Goal: Task Accomplishment & Management: Manage account settings

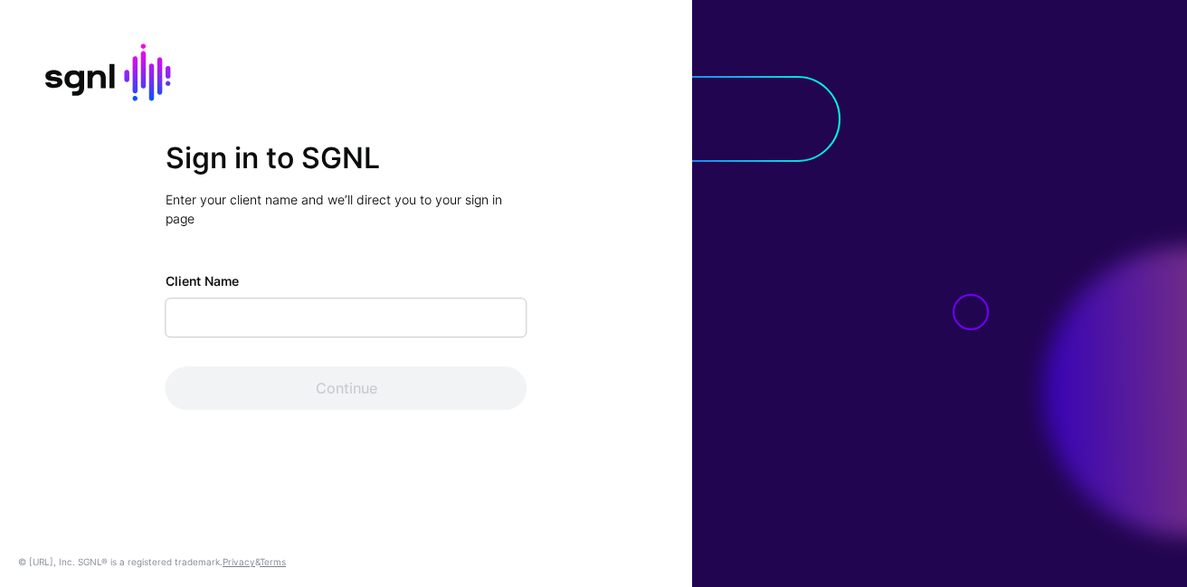
click at [362, 326] on input "Client Name" at bounding box center [347, 318] width 362 height 40
type input "**********"
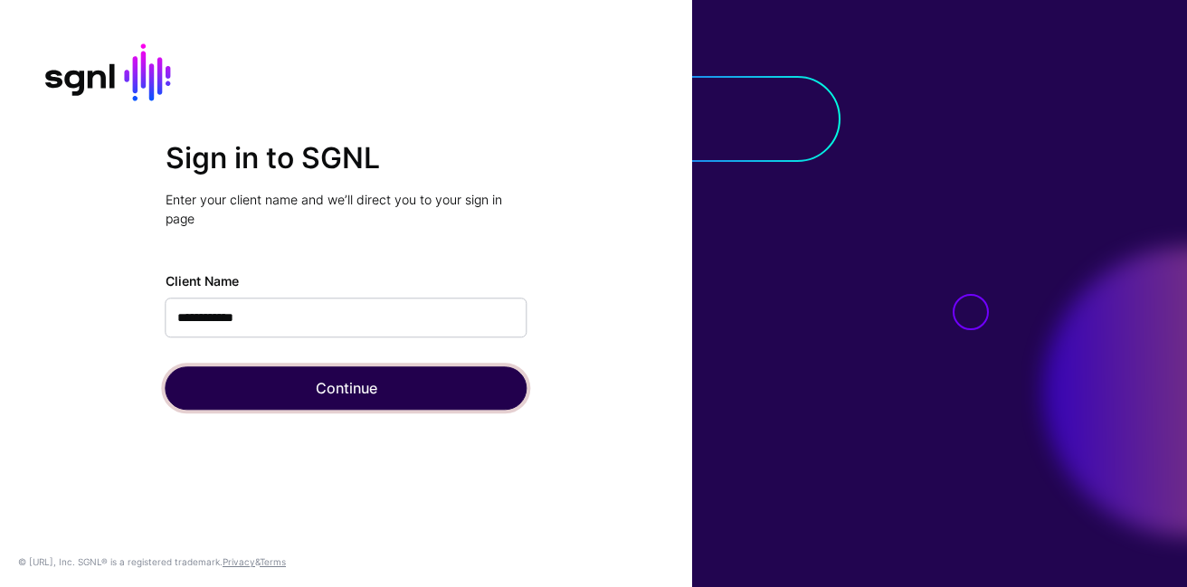
click at [338, 383] on button "Continue" at bounding box center [347, 387] width 362 height 43
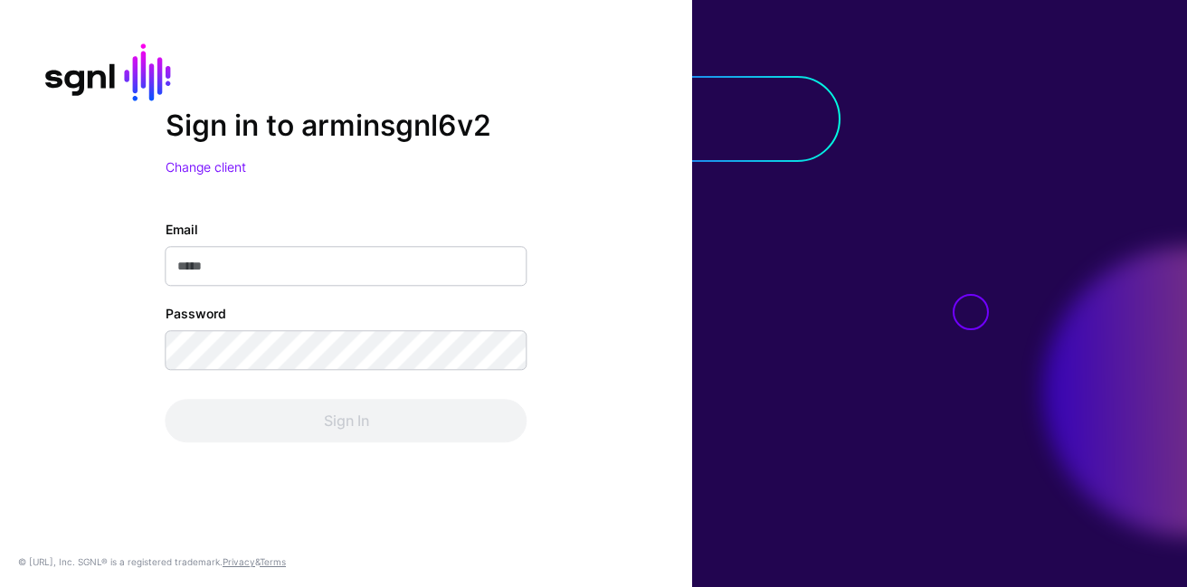
click at [400, 259] on input "Email" at bounding box center [347, 266] width 362 height 40
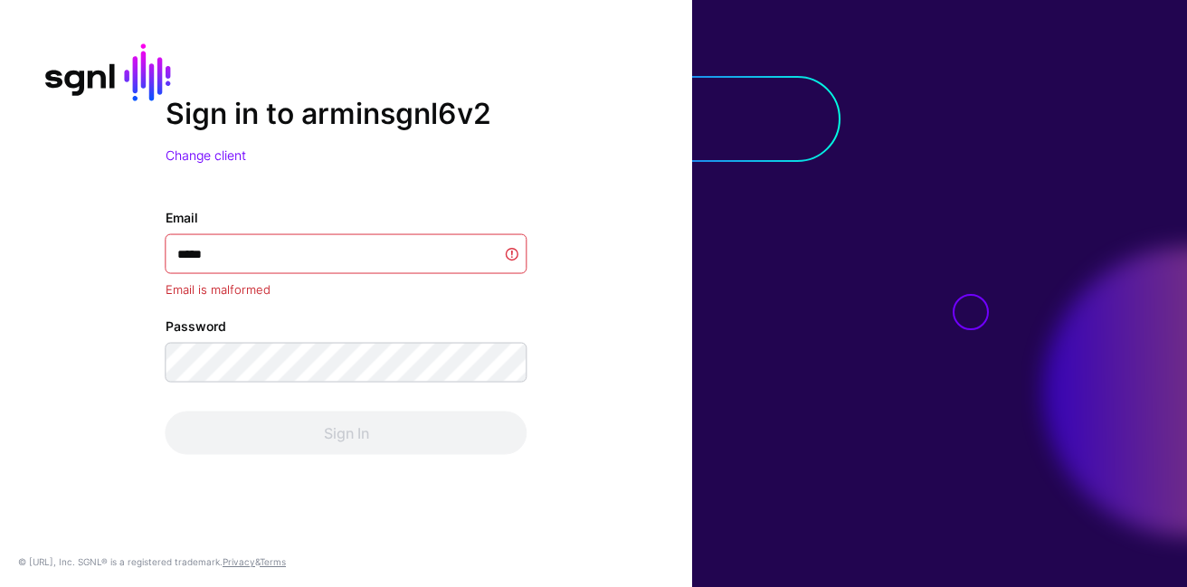
type input "**********"
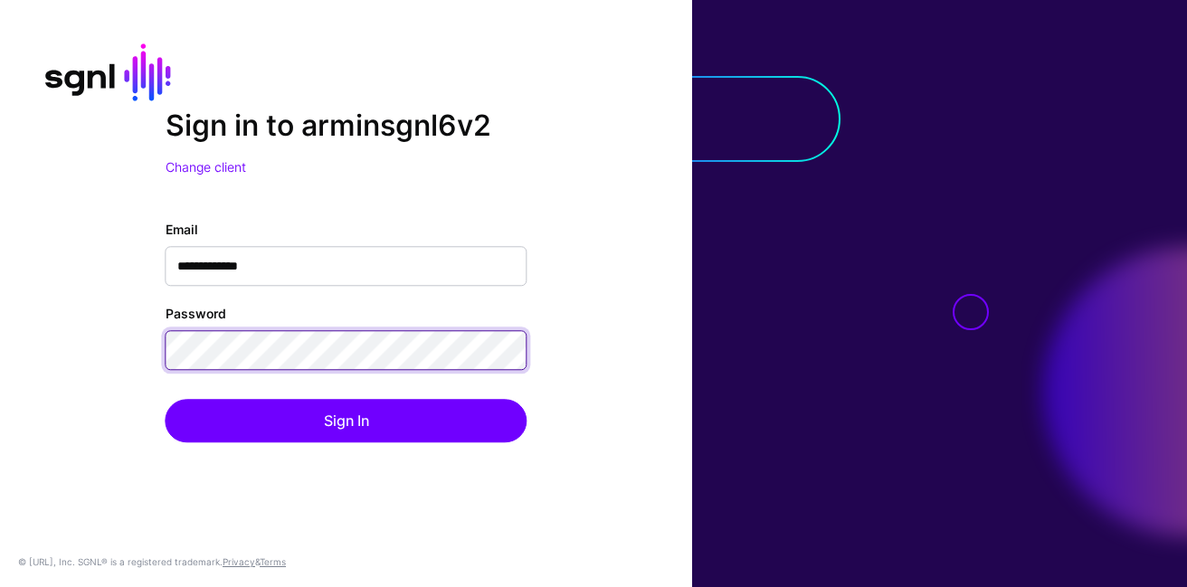
click at [166, 399] on button "Sign In" at bounding box center [347, 420] width 362 height 43
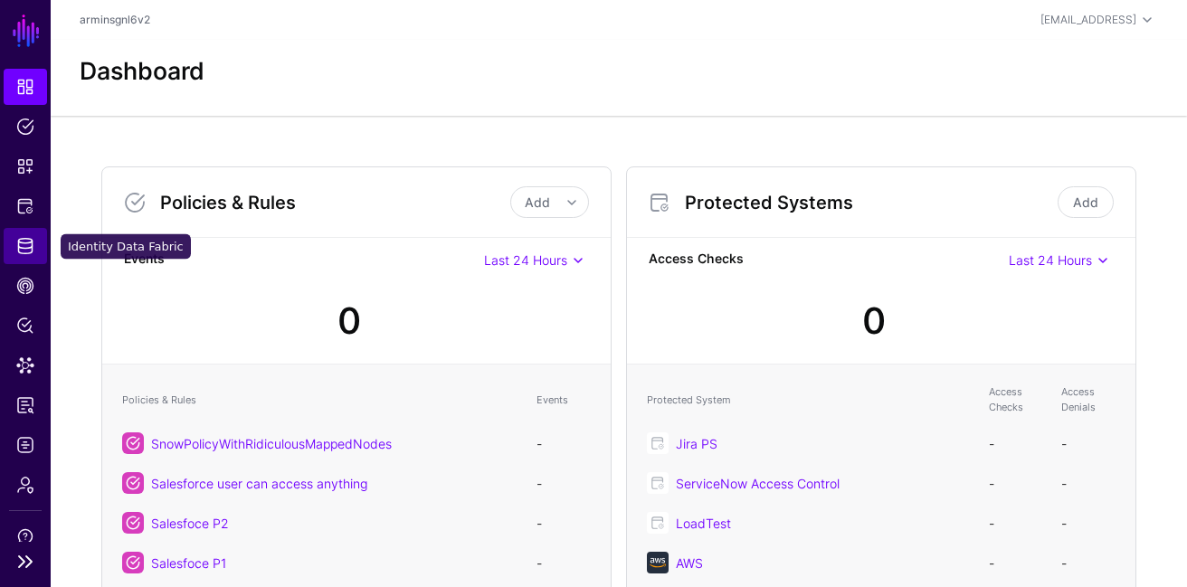
click at [21, 252] on span "Identity Data Fabric" at bounding box center [25, 246] width 18 height 18
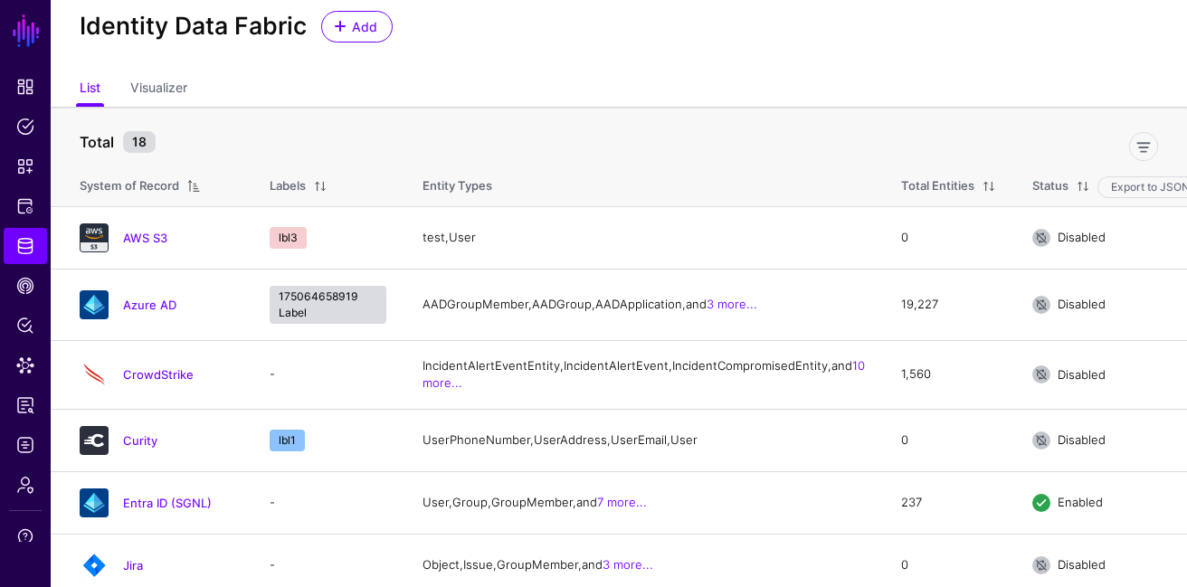
scroll to position [48, 0]
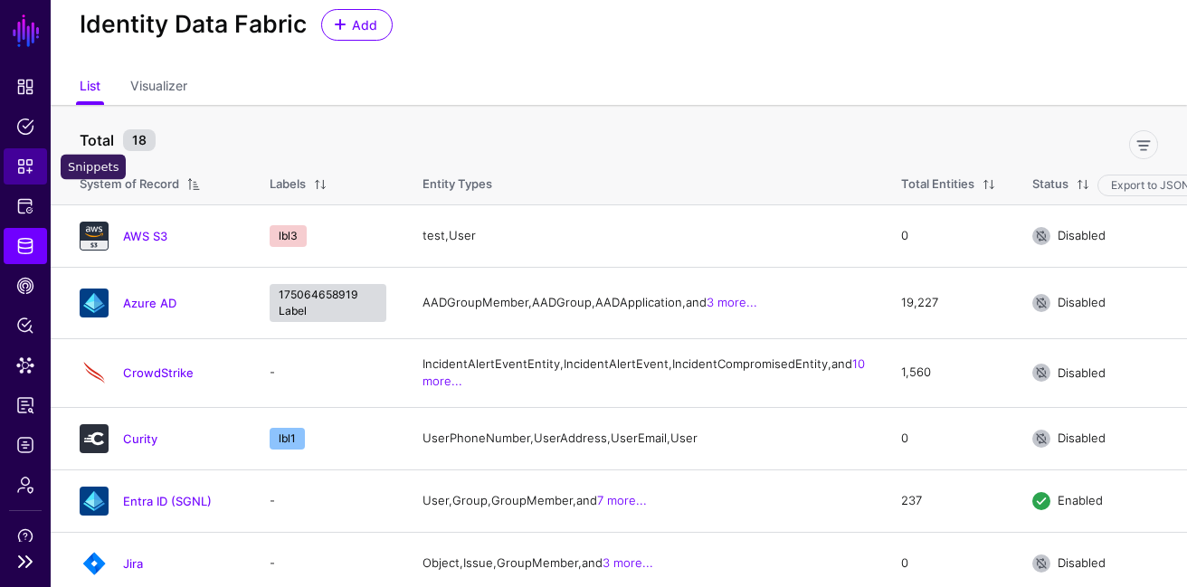
click at [22, 150] on link "Snippets" at bounding box center [25, 166] width 43 height 36
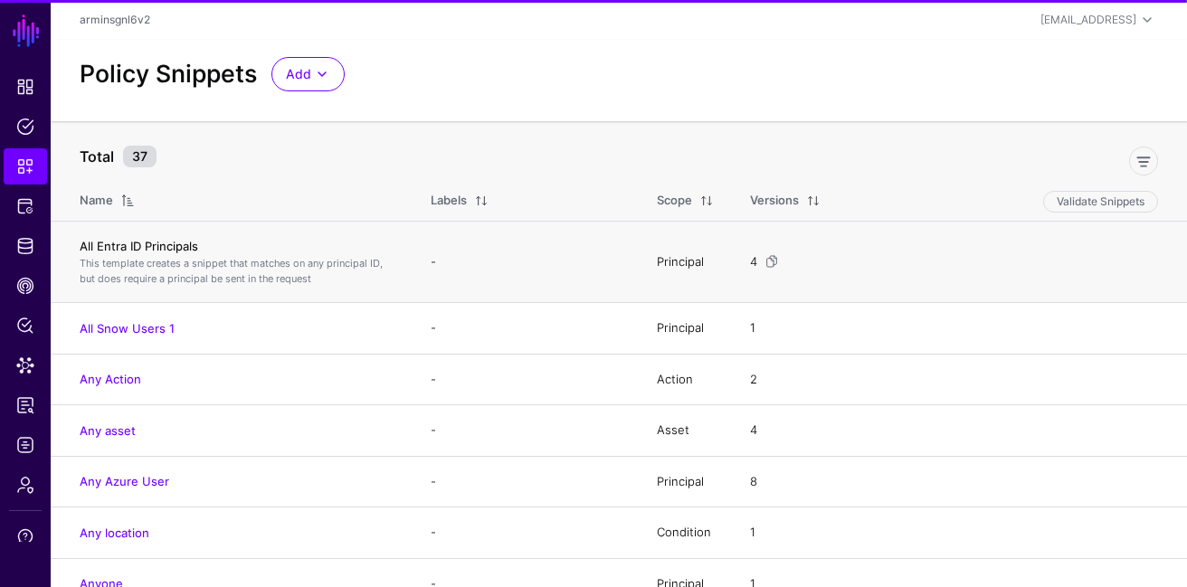
click at [154, 245] on link "All Entra ID Principals" at bounding box center [139, 246] width 118 height 14
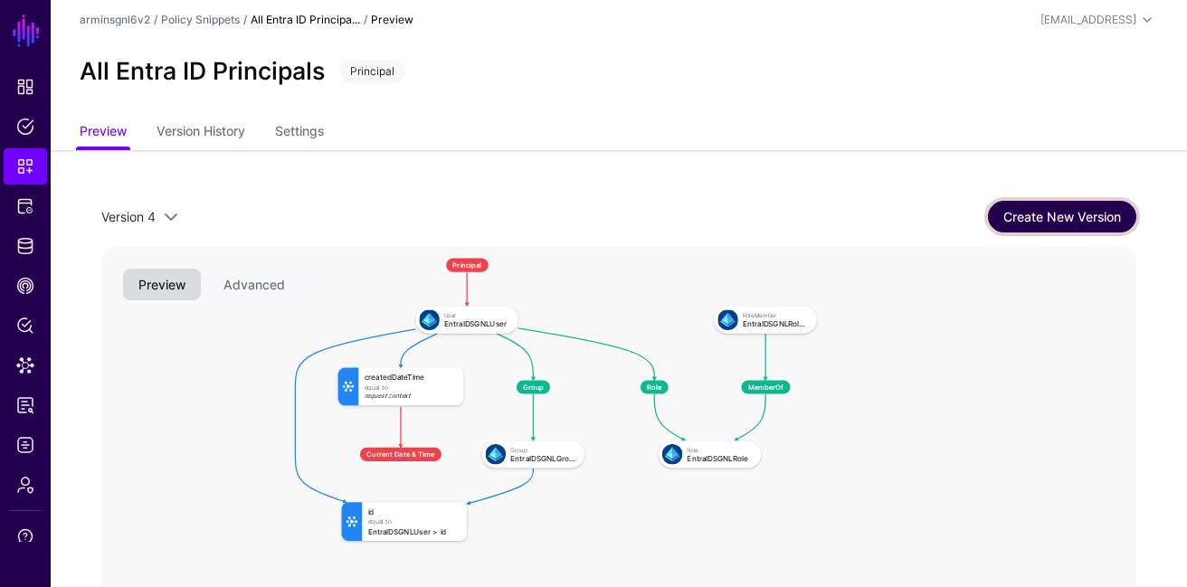
click at [1070, 218] on link "Create New Version" at bounding box center [1062, 217] width 148 height 32
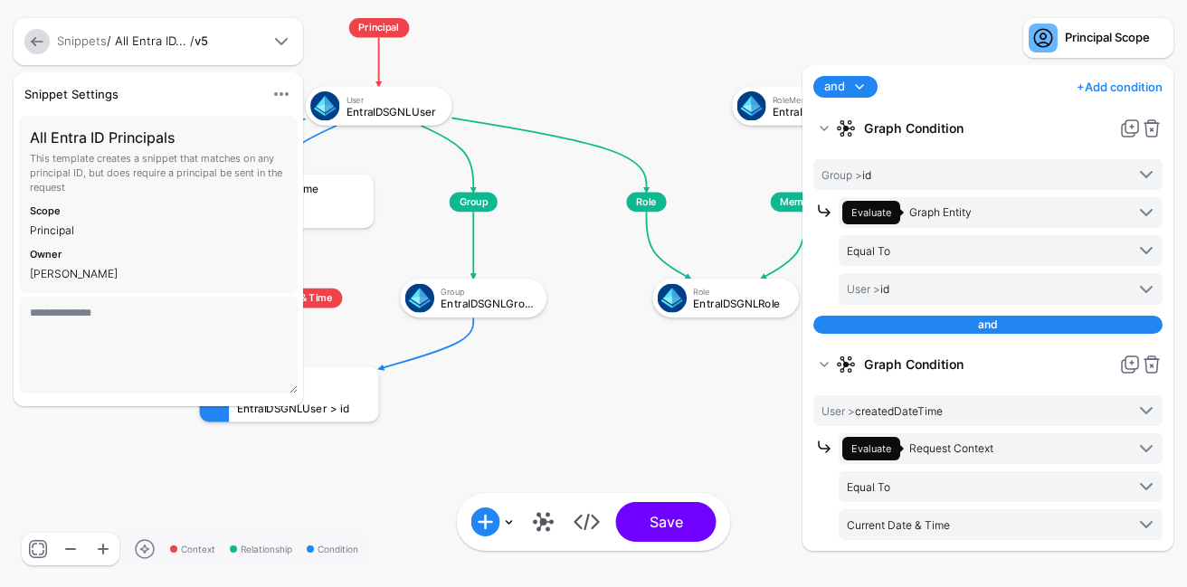
drag, startPoint x: 547, startPoint y: 336, endPoint x: 594, endPoint y: 423, distance: 99.5
click at [598, 425] on rect at bounding box center [177, 2] width 106803 height 52832
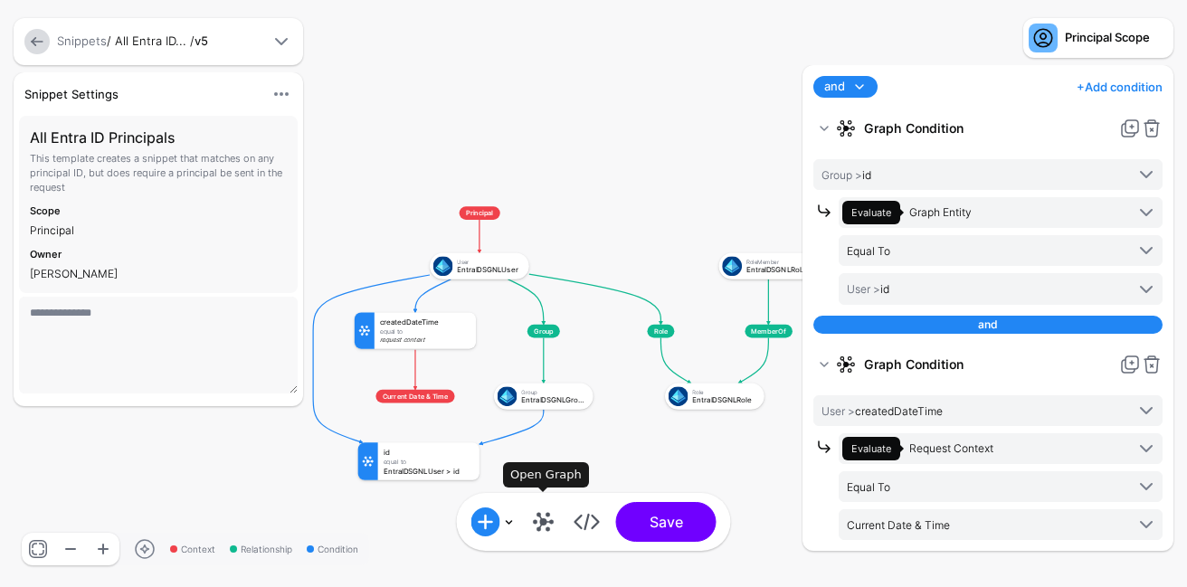
click at [544, 523] on link at bounding box center [543, 521] width 29 height 29
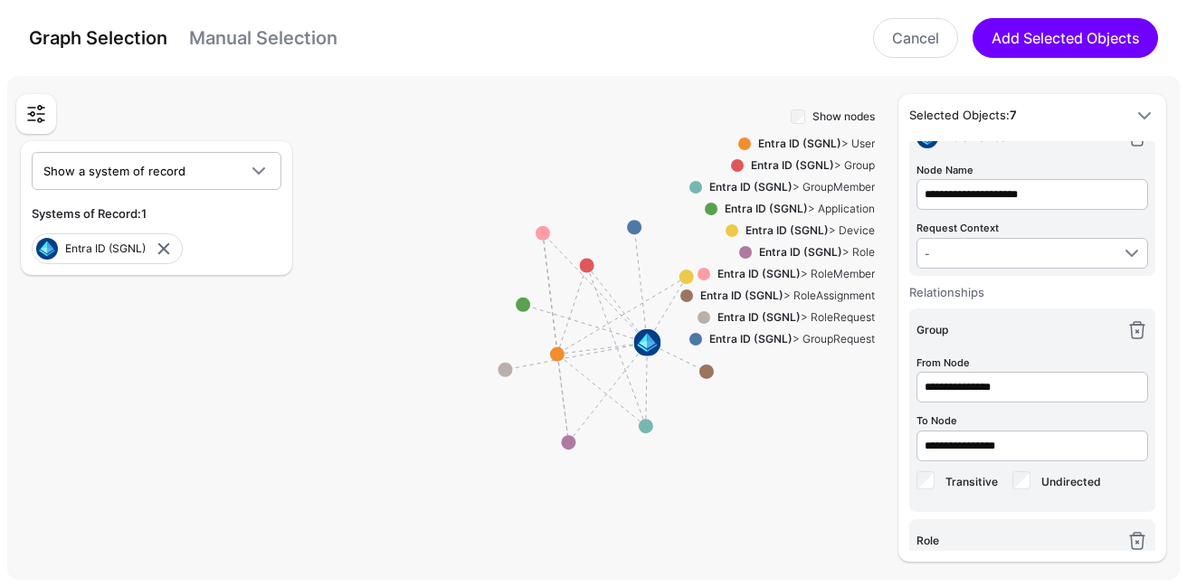
scroll to position [936, 0]
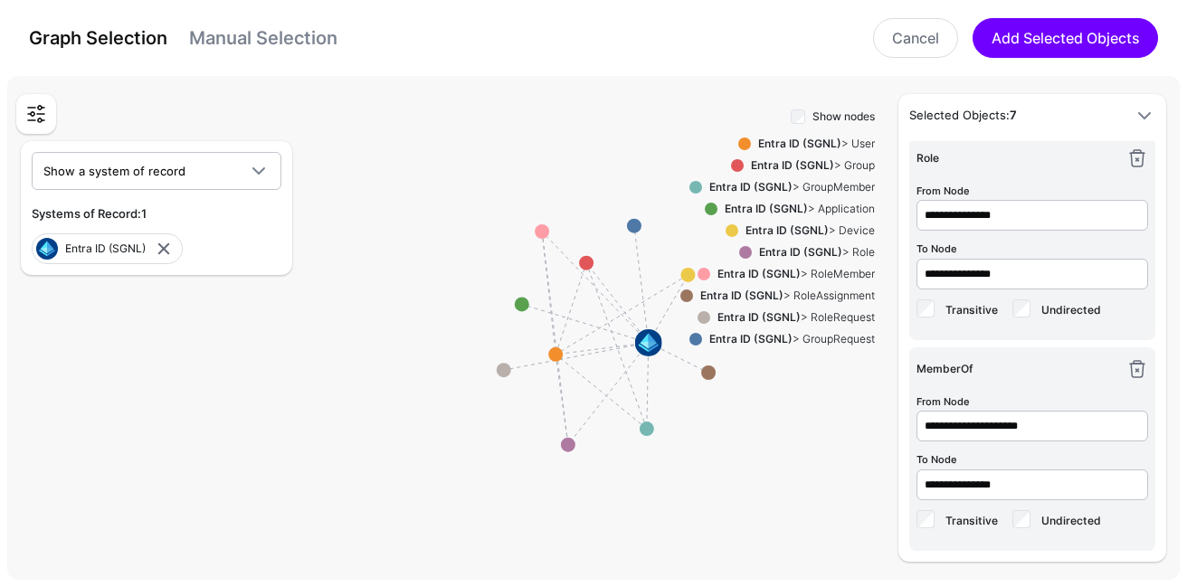
drag, startPoint x: 757, startPoint y: 447, endPoint x: 665, endPoint y: 445, distance: 92.3
click at [665, 445] on div "Entities Select entities in the SGNL Graph that will form part of your Policy S…" at bounding box center [593, 328] width 1172 height 504
click at [790, 432] on div "Show nodes Entra ID (SGNL) > User Entra ID (SGNL) > Group Entra ID (SGNL) > Gro…" at bounding box center [777, 333] width 194 height 457
click at [844, 251] on div "Entra ID (SGNL) > Role" at bounding box center [813, 252] width 123 height 16
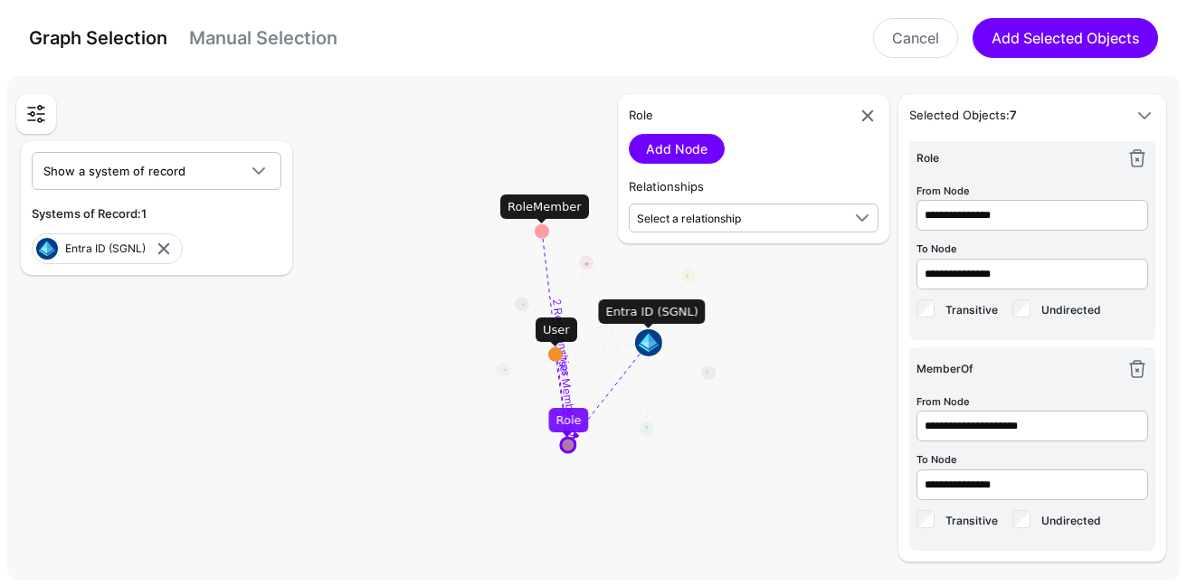
click at [723, 192] on h5 "Relationships" at bounding box center [754, 187] width 250 height 18
click at [723, 213] on span "Select a relationship" at bounding box center [689, 219] width 104 height 14
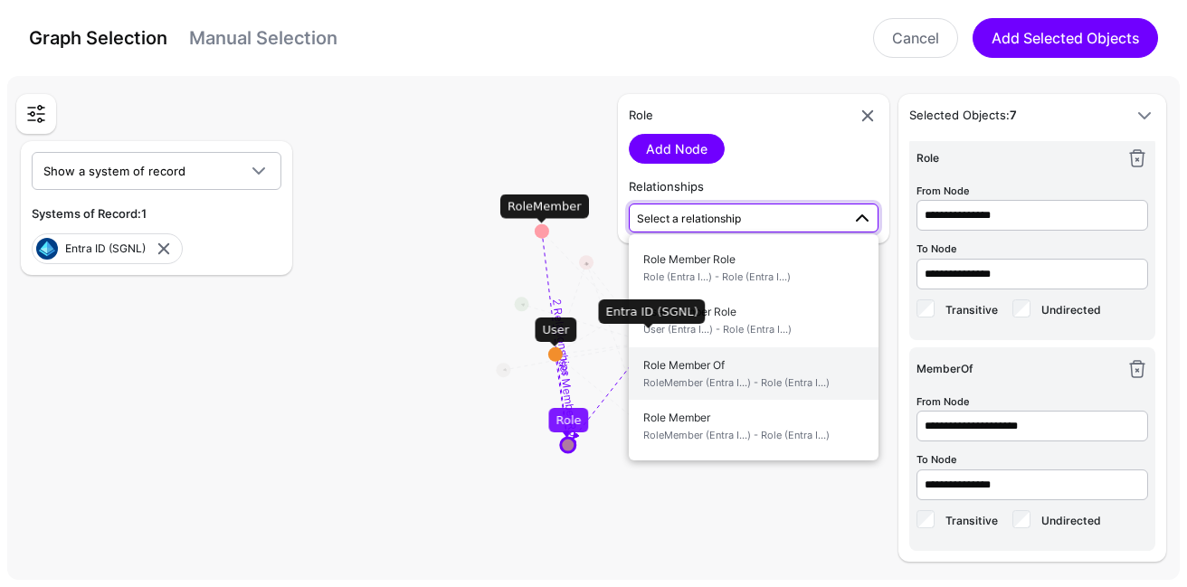
click at [818, 389] on span "RoleMember (Entra I...) - Role (Entra I...)" at bounding box center [753, 382] width 221 height 15
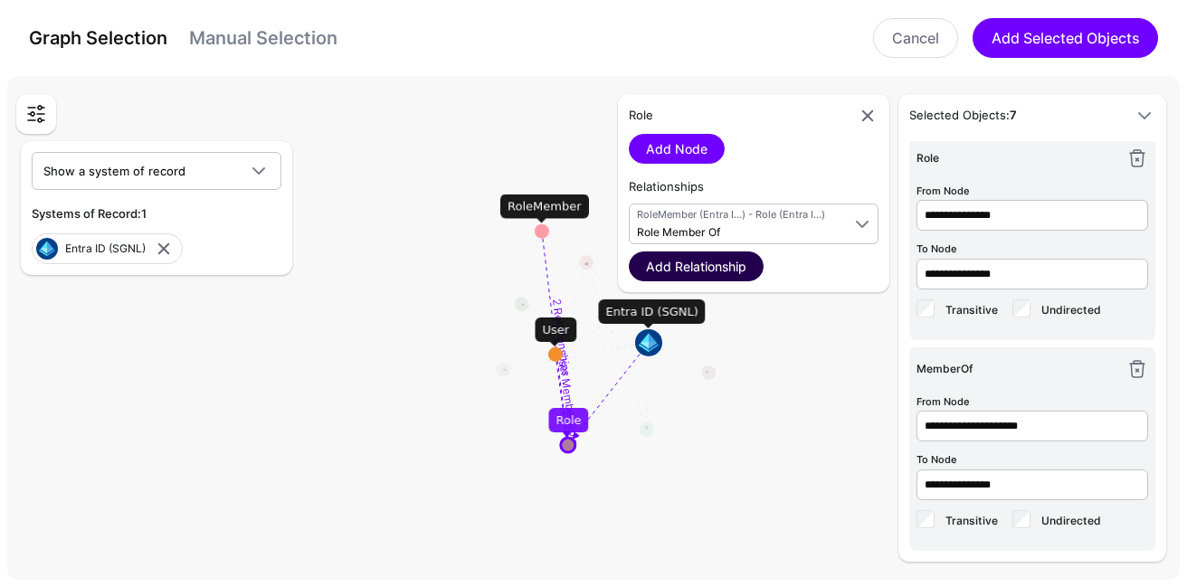
click at [737, 259] on link "Add Relationship" at bounding box center [696, 266] width 135 height 30
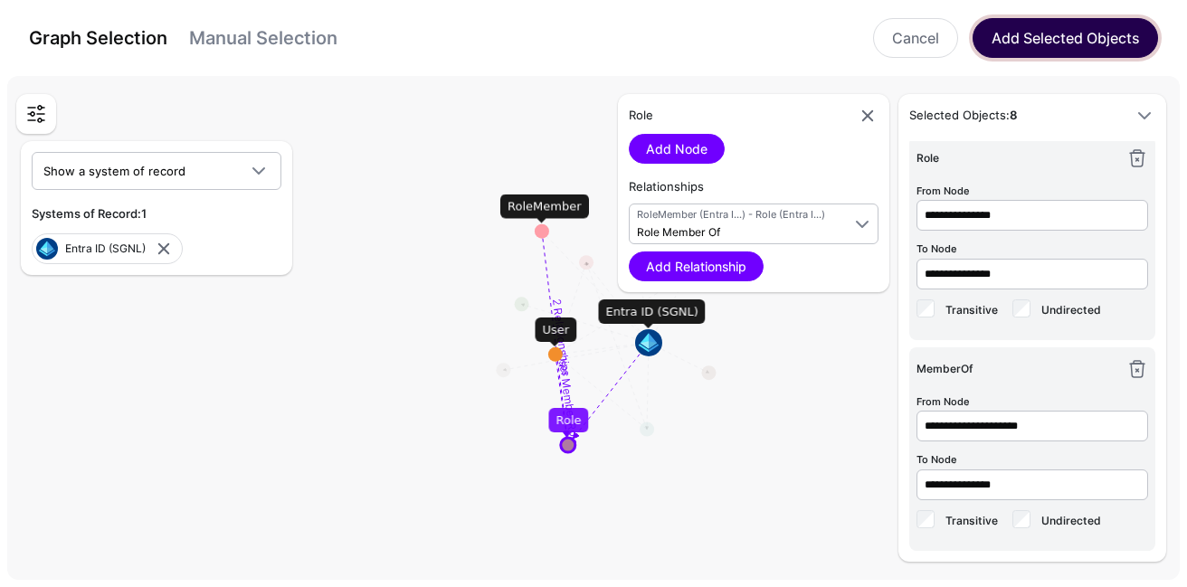
click at [1086, 50] on button "Add Selected Objects" at bounding box center [1064, 38] width 185 height 40
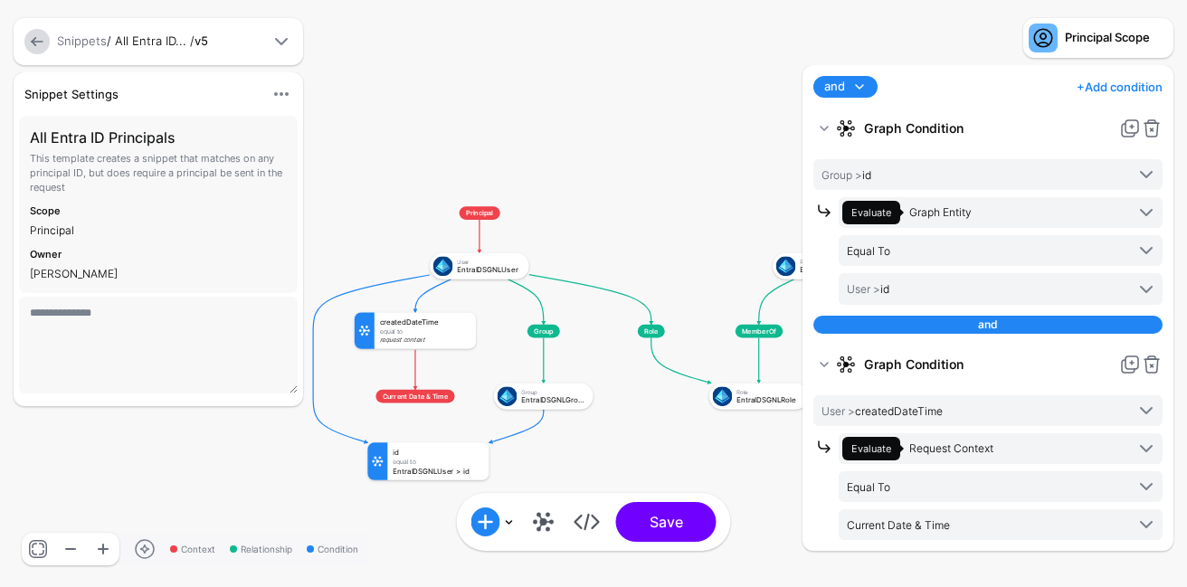
scroll to position [1602, 0]
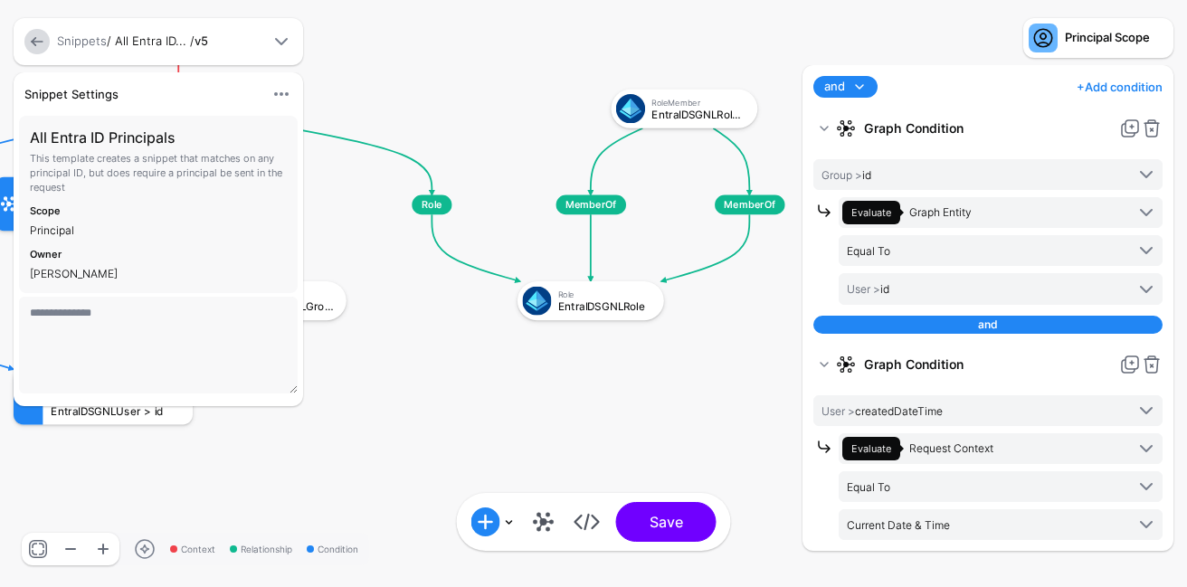
drag, startPoint x: 747, startPoint y: 386, endPoint x: 701, endPoint y: 391, distance: 46.4
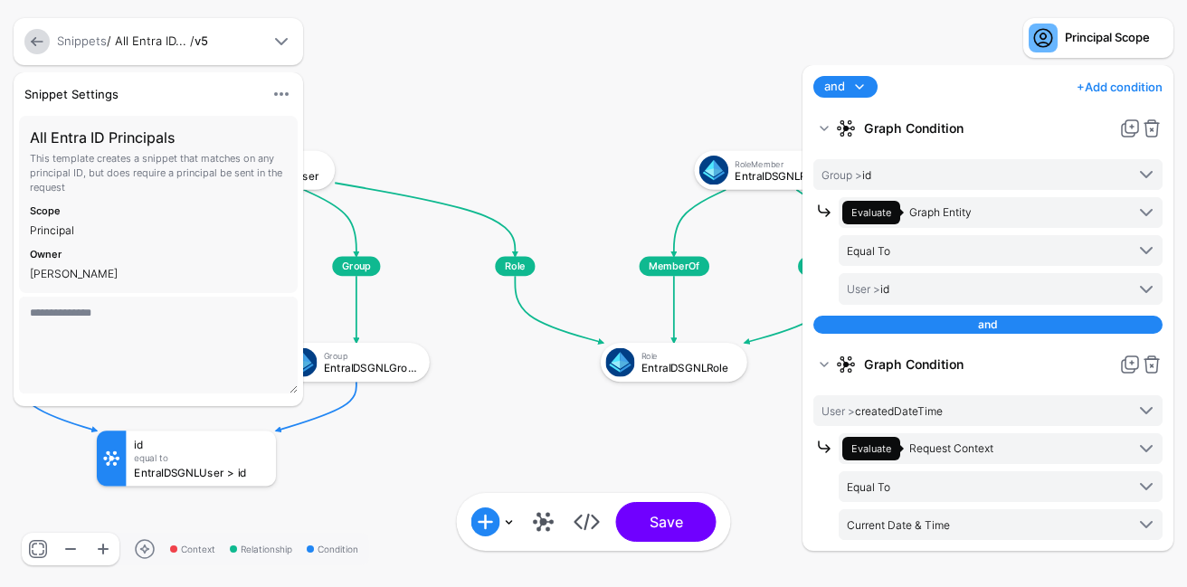
drag, startPoint x: 590, startPoint y: 372, endPoint x: 566, endPoint y: 433, distance: 65.8
click at [566, 433] on rect at bounding box center [61, 66] width 106803 height 52832
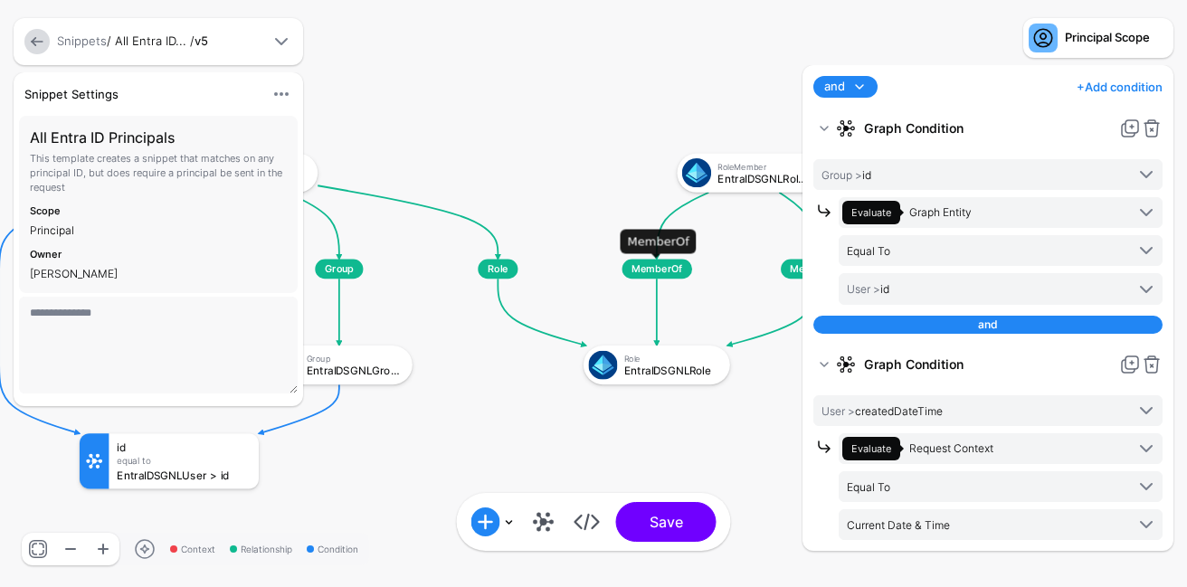
drag, startPoint x: 658, startPoint y: 276, endPoint x: 594, endPoint y: 262, distance: 65.6
click at [621, 262] on span "MemberOf" at bounding box center [656, 270] width 70 height 20
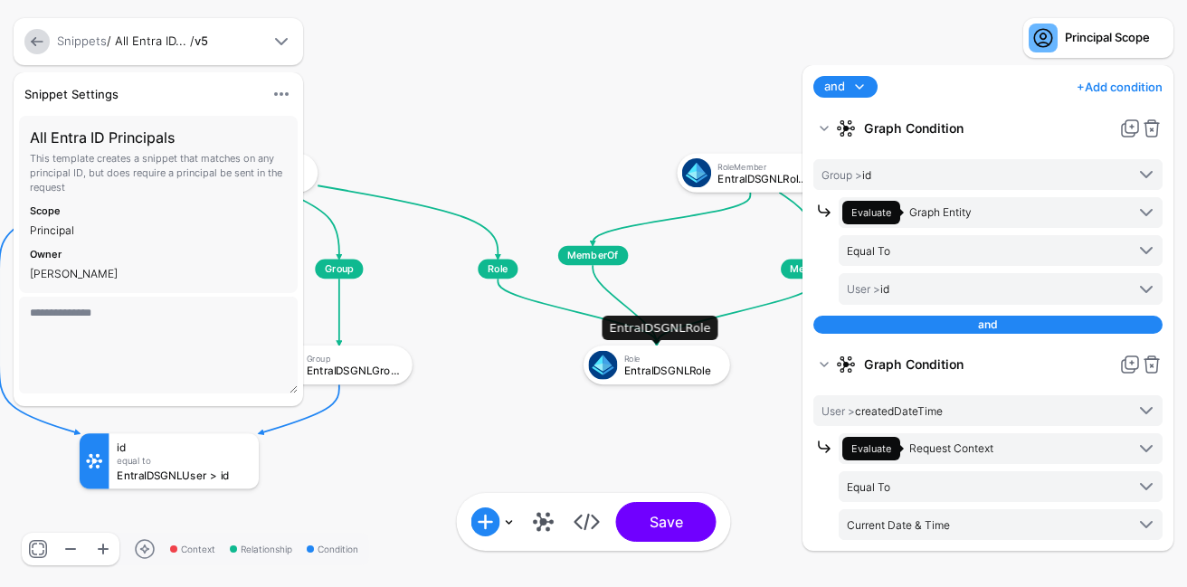
drag, startPoint x: 688, startPoint y: 362, endPoint x: 618, endPoint y: 364, distance: 70.6
click at [624, 364] on div "Role" at bounding box center [671, 359] width 94 height 10
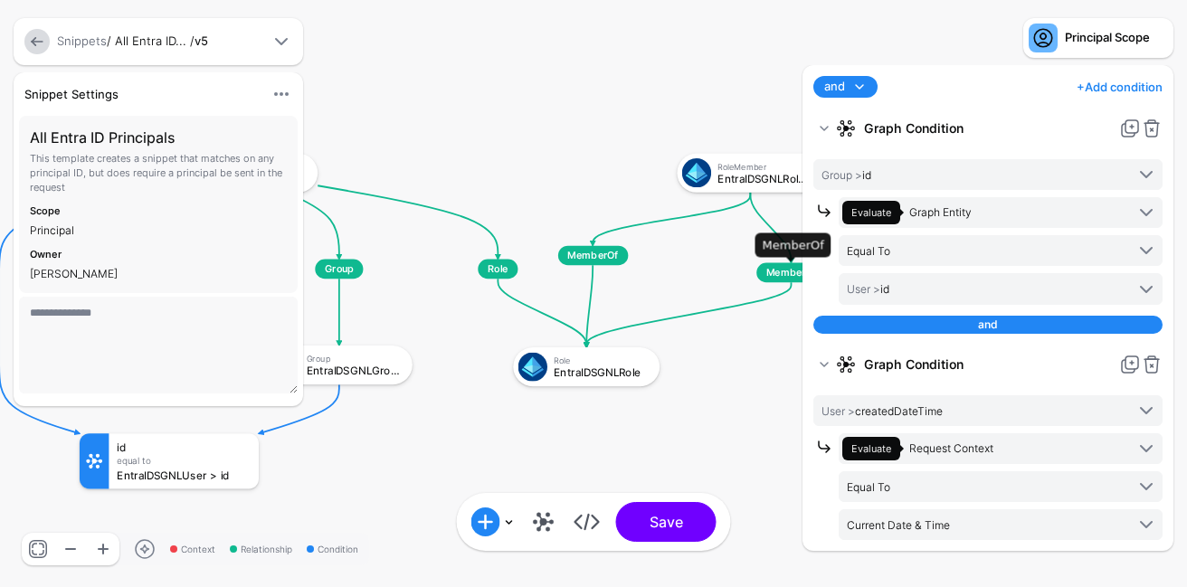
drag, startPoint x: 787, startPoint y: 272, endPoint x: 701, endPoint y: 308, distance: 92.9
click at [756, 283] on span "MemberOf" at bounding box center [791, 273] width 70 height 20
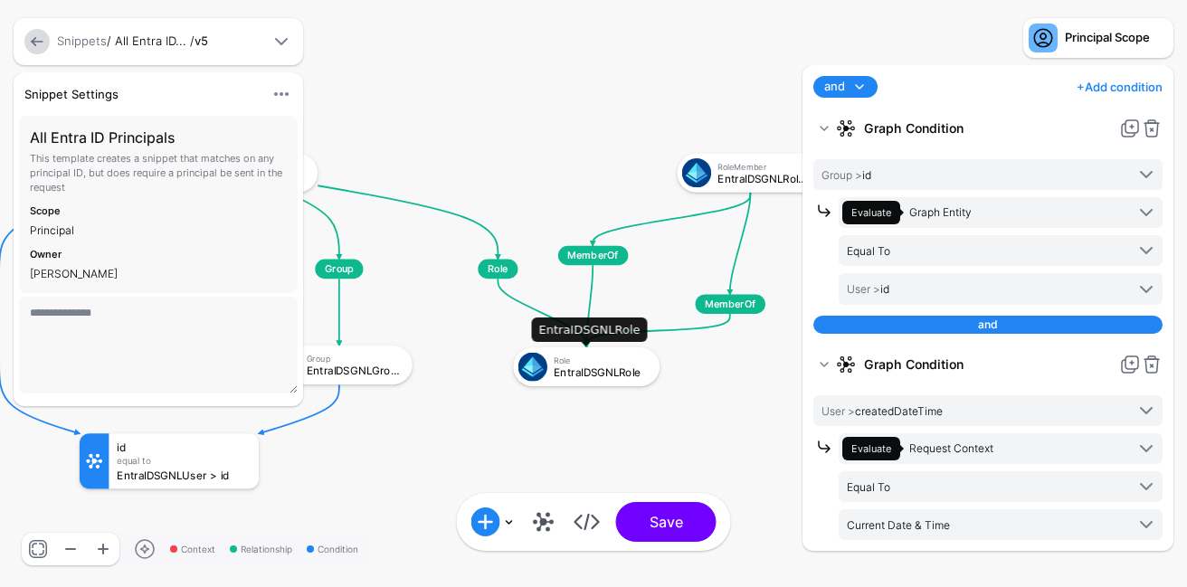
drag, startPoint x: 552, startPoint y: 368, endPoint x: 523, endPoint y: 426, distance: 64.7
click at [523, 381] on div at bounding box center [536, 366] width 36 height 29
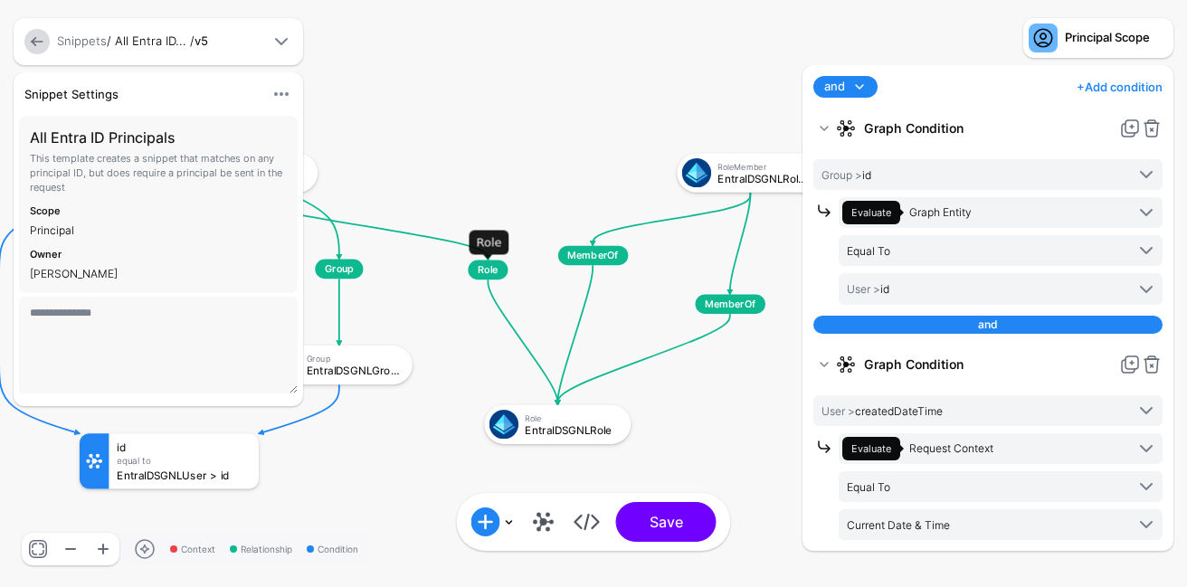
drag, startPoint x: 489, startPoint y: 273, endPoint x: 442, endPoint y: 273, distance: 47.0
click at [468, 273] on span "Role" at bounding box center [488, 270] width 40 height 20
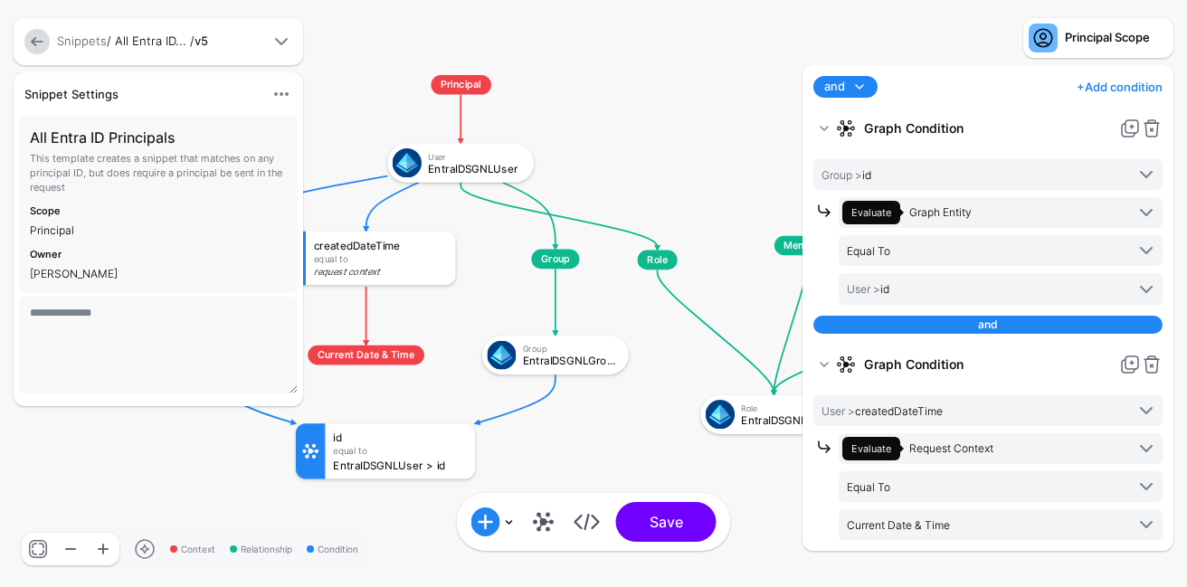
drag, startPoint x: 474, startPoint y: 174, endPoint x: 715, endPoint y: 166, distance: 240.7
click at [715, 166] on rect at bounding box center [260, 59] width 106803 height 52832
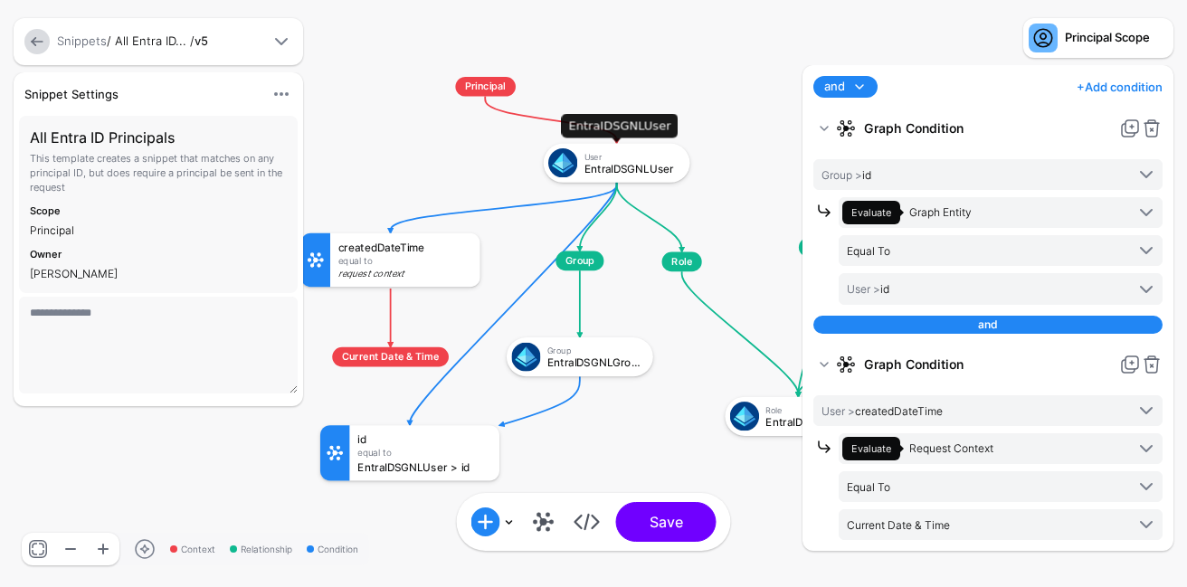
drag, startPoint x: 503, startPoint y: 164, endPoint x: 634, endPoint y: 161, distance: 131.2
click at [634, 161] on div "User EntraIDSGNLUser" at bounding box center [634, 163] width 101 height 23
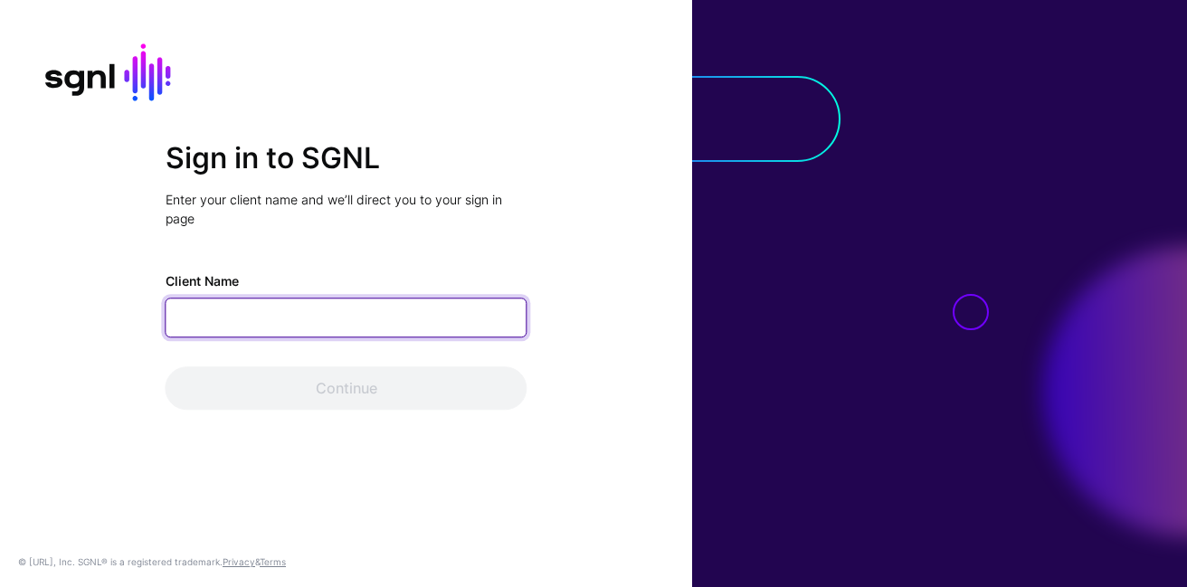
click at [421, 315] on input "Client Name" at bounding box center [347, 318] width 362 height 40
type input "**********"
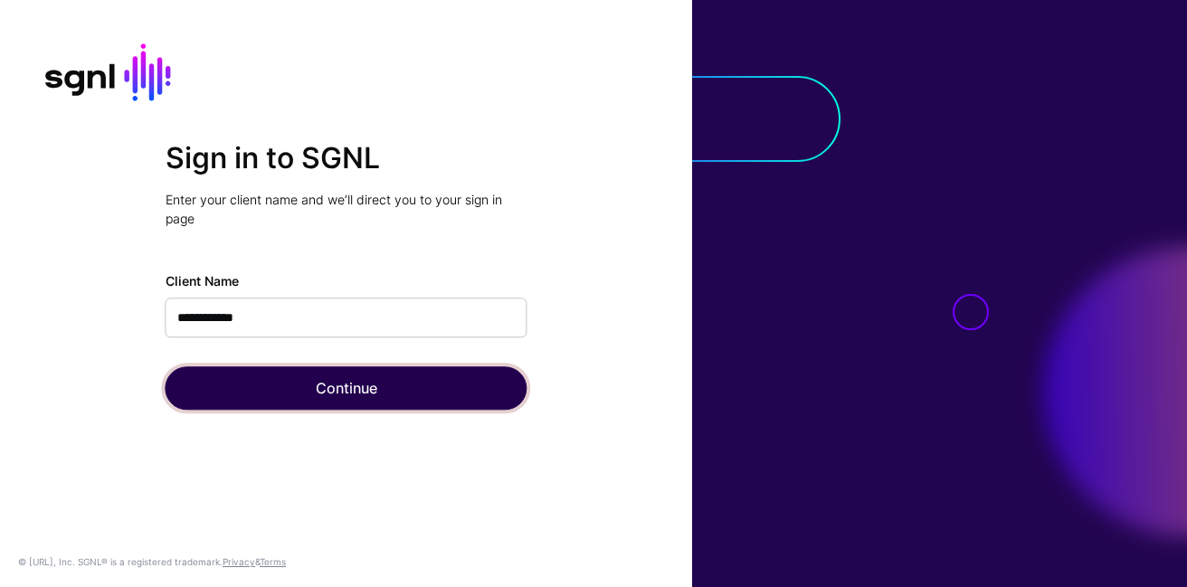
click at [312, 389] on button "Continue" at bounding box center [347, 387] width 362 height 43
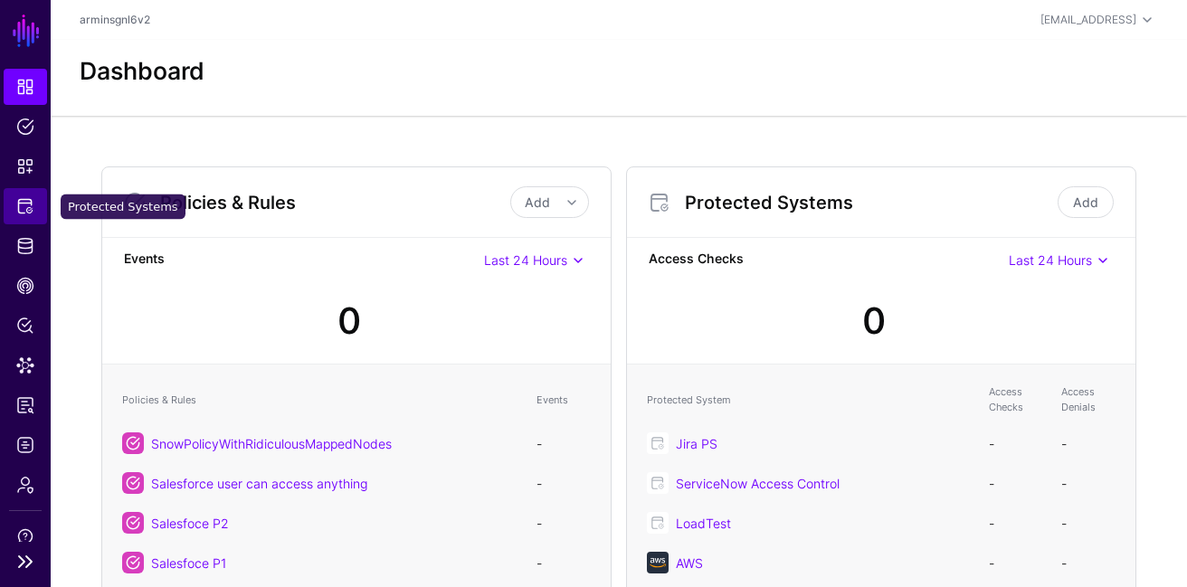
click at [30, 222] on link "Protected Systems" at bounding box center [25, 206] width 43 height 36
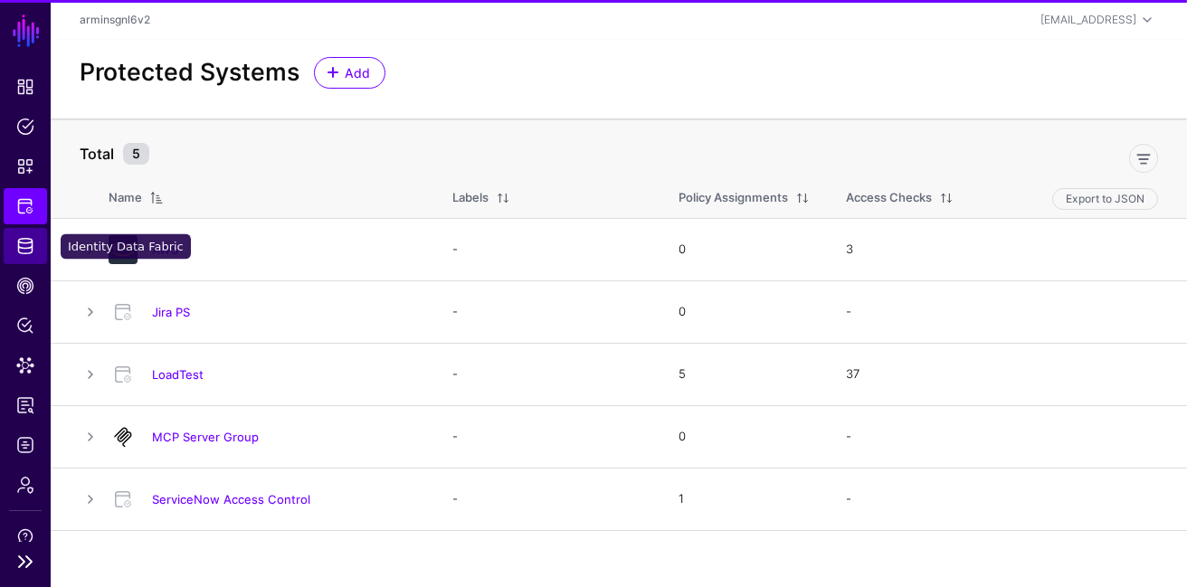
click at [26, 241] on span "Identity Data Fabric" at bounding box center [25, 246] width 18 height 18
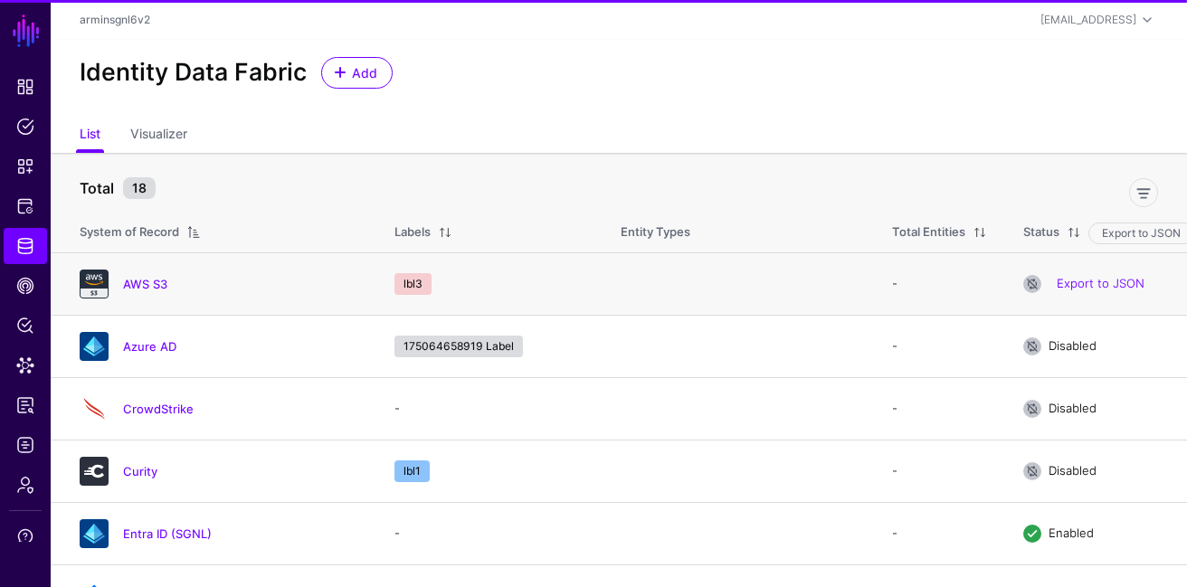
click at [154, 274] on div "AWS S3" at bounding box center [218, 284] width 293 height 29
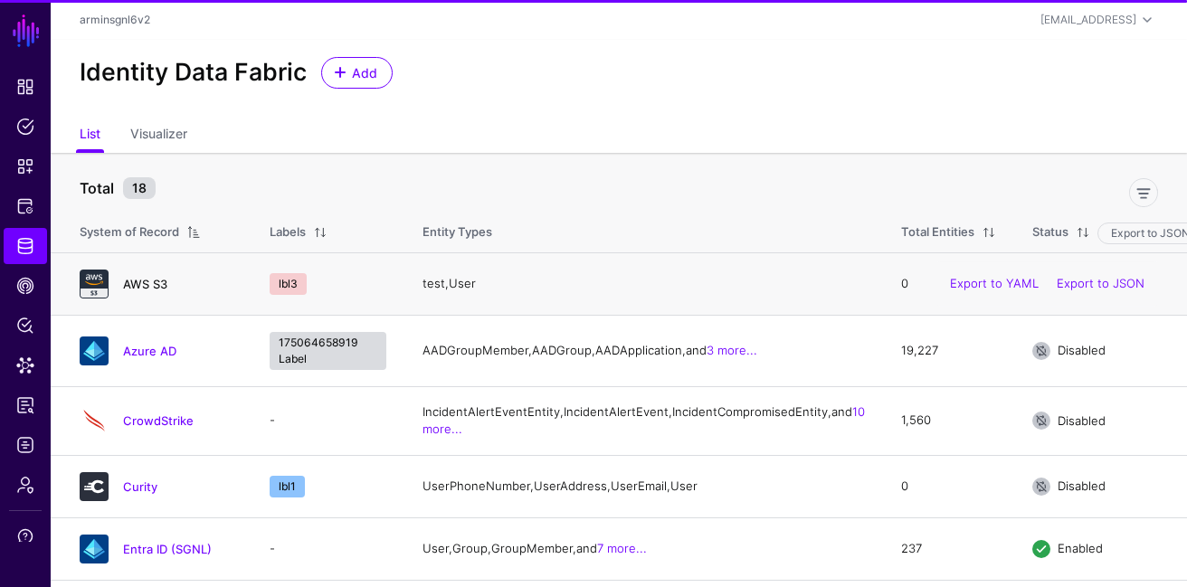
click at [153, 280] on link "AWS S3" at bounding box center [145, 284] width 44 height 14
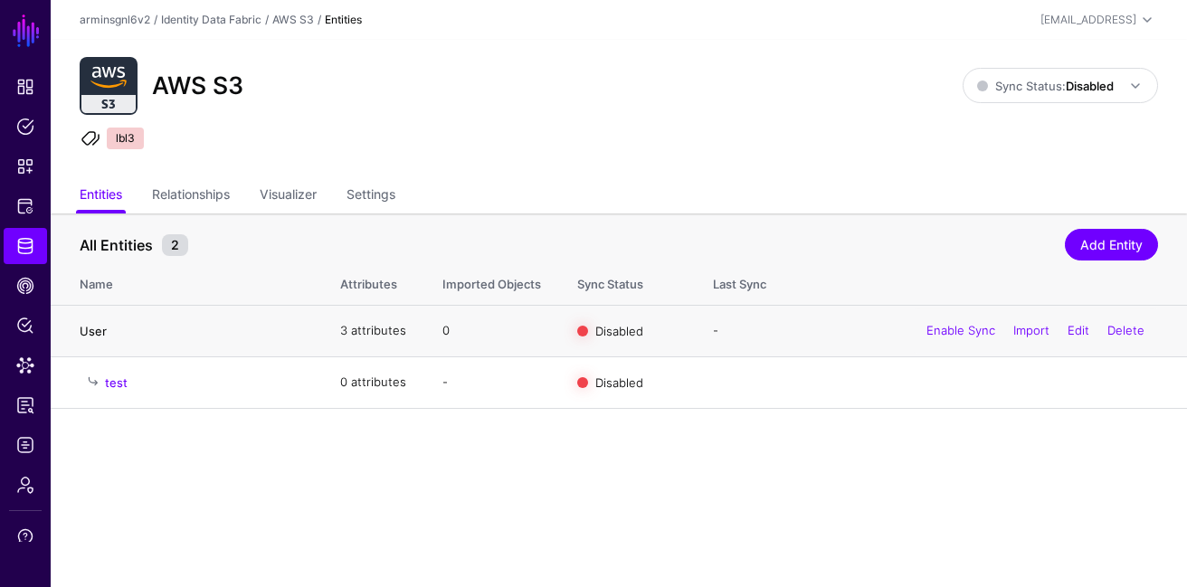
click at [85, 330] on link "User" at bounding box center [93, 331] width 27 height 14
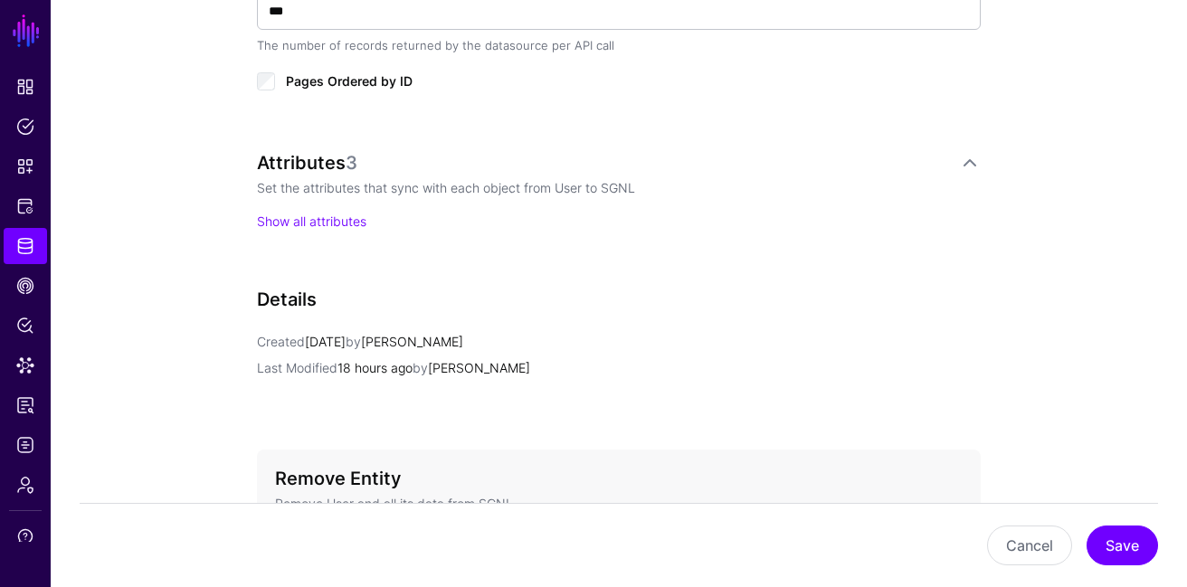
scroll to position [1171, 0]
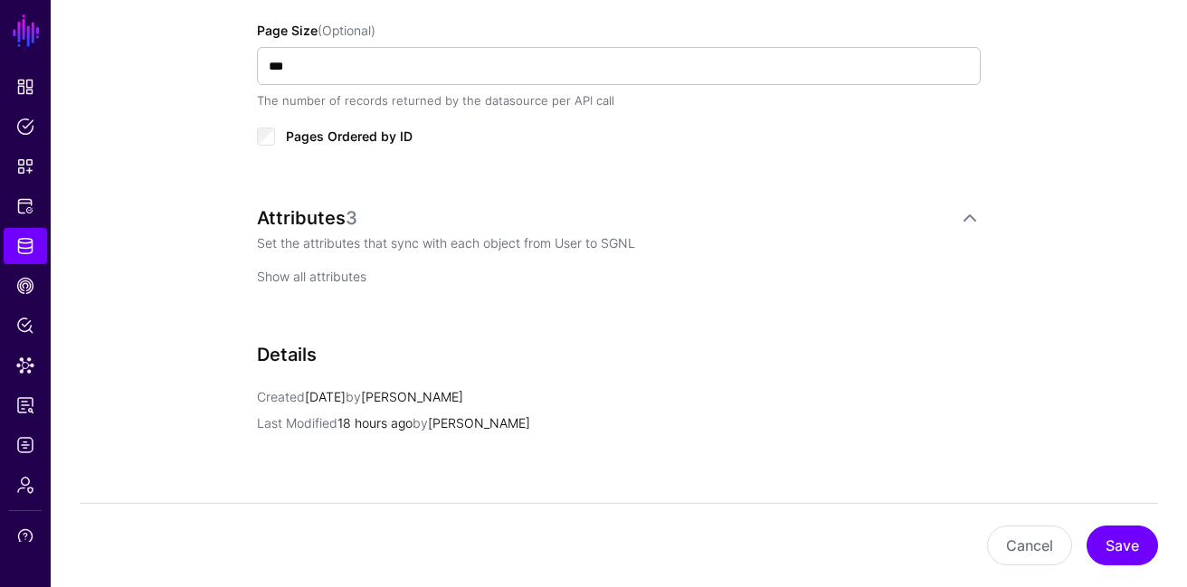
click at [362, 278] on link "Show all attributes" at bounding box center [311, 276] width 109 height 15
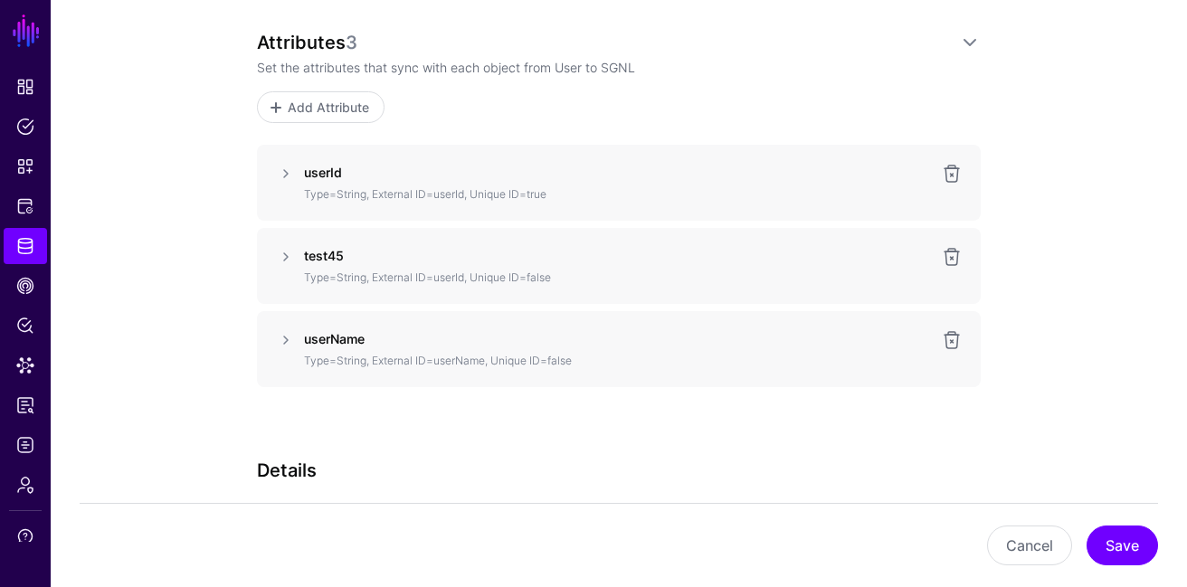
scroll to position [1257, 0]
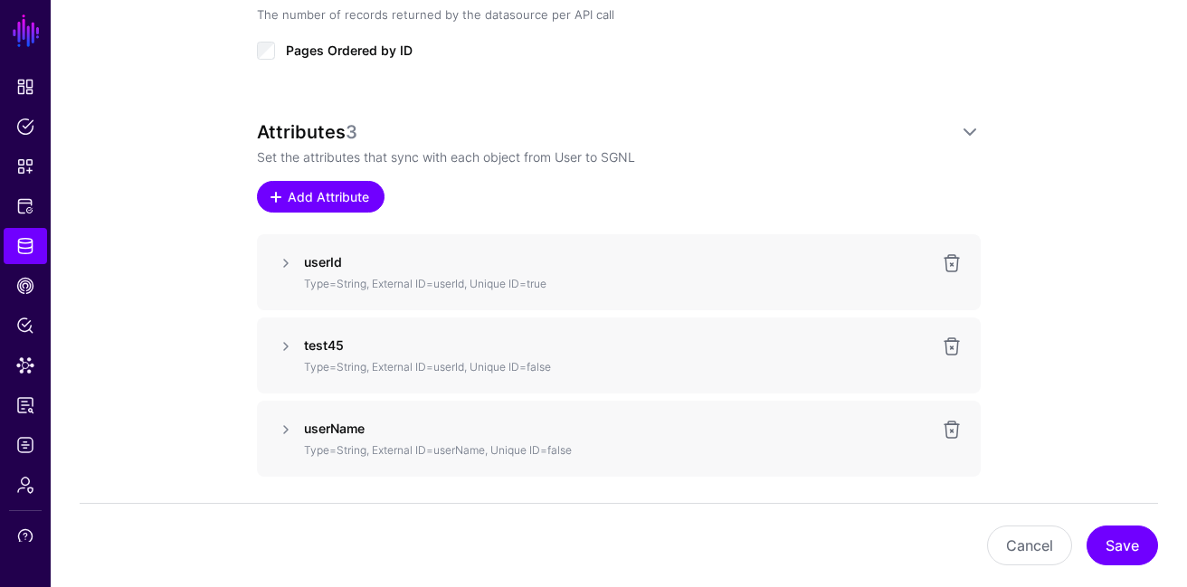
click at [321, 194] on span "Add Attribute" at bounding box center [329, 196] width 86 height 19
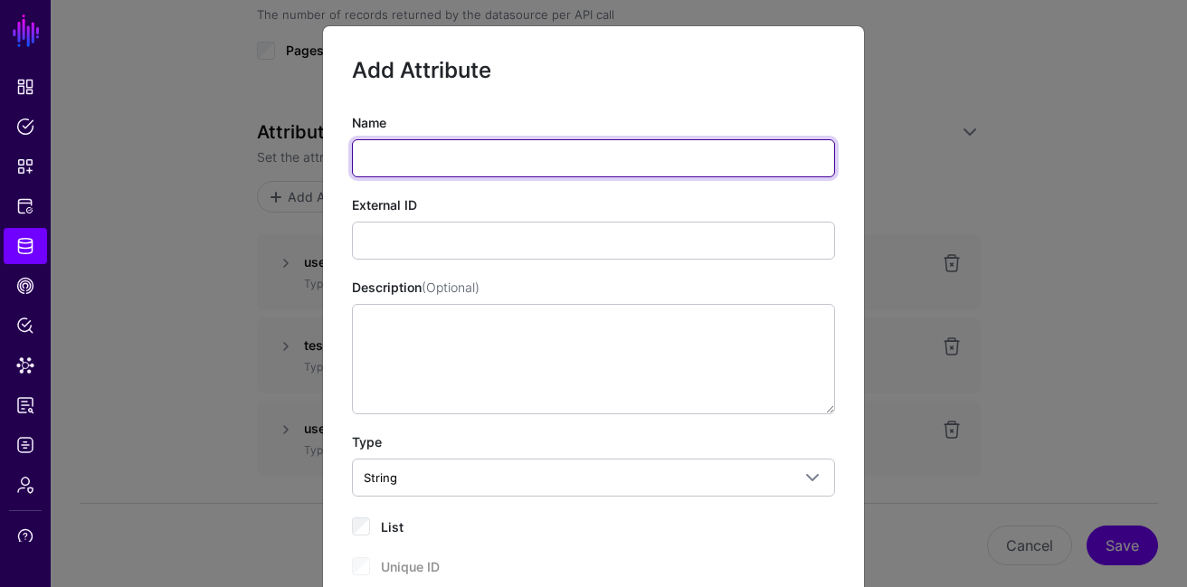
click at [507, 144] on input "Name" at bounding box center [593, 158] width 483 height 38
type input "*****"
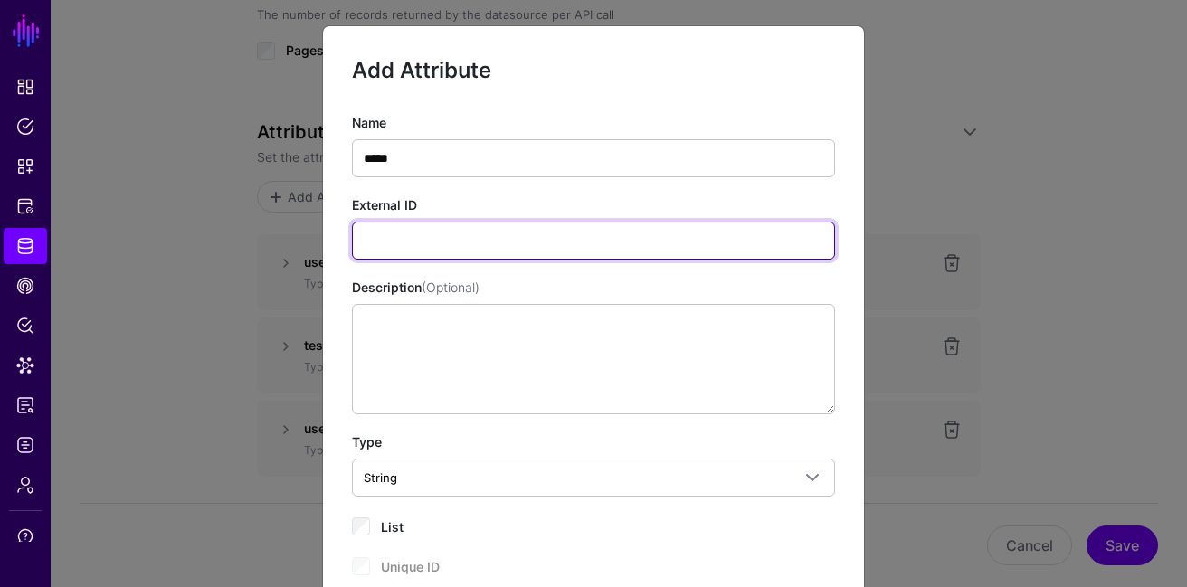
click at [405, 246] on input "External ID" at bounding box center [593, 241] width 483 height 38
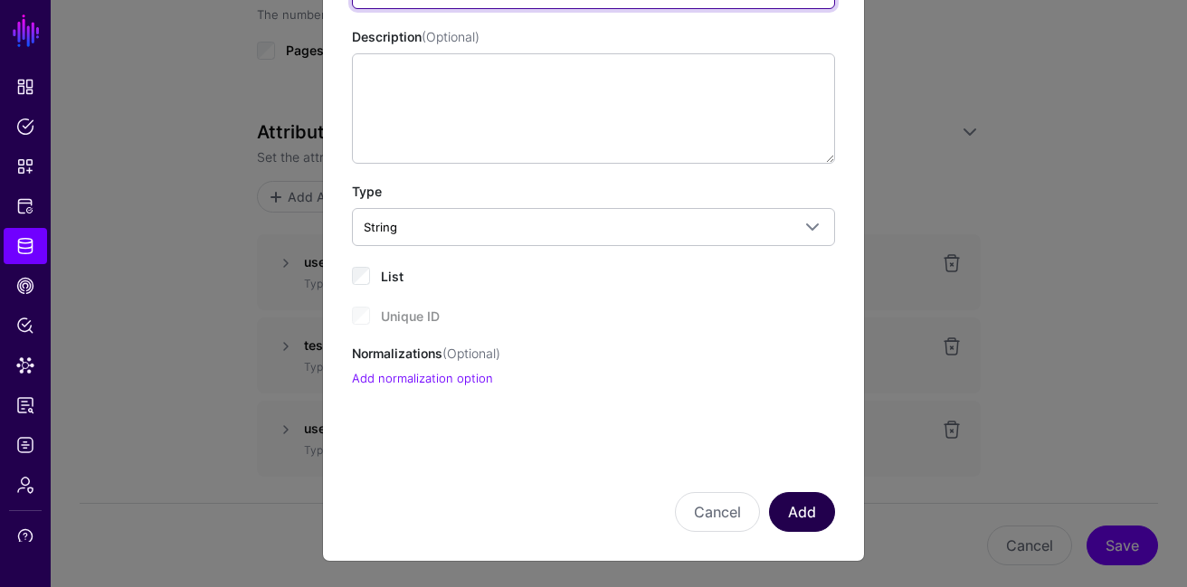
type input "****"
click at [803, 497] on button "Add" at bounding box center [802, 512] width 66 height 40
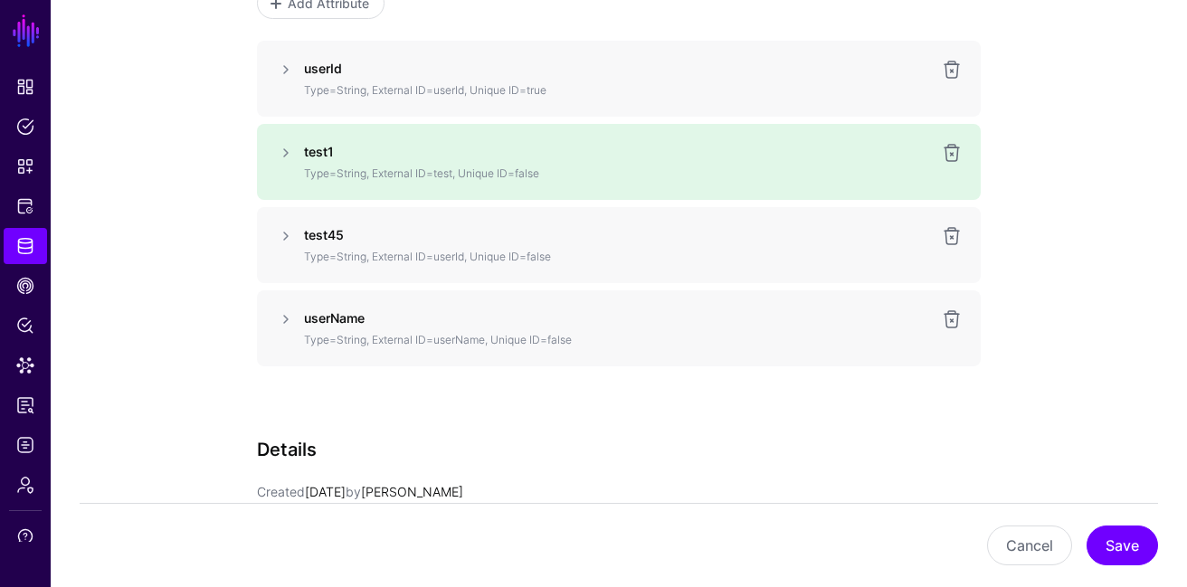
scroll to position [1407, 0]
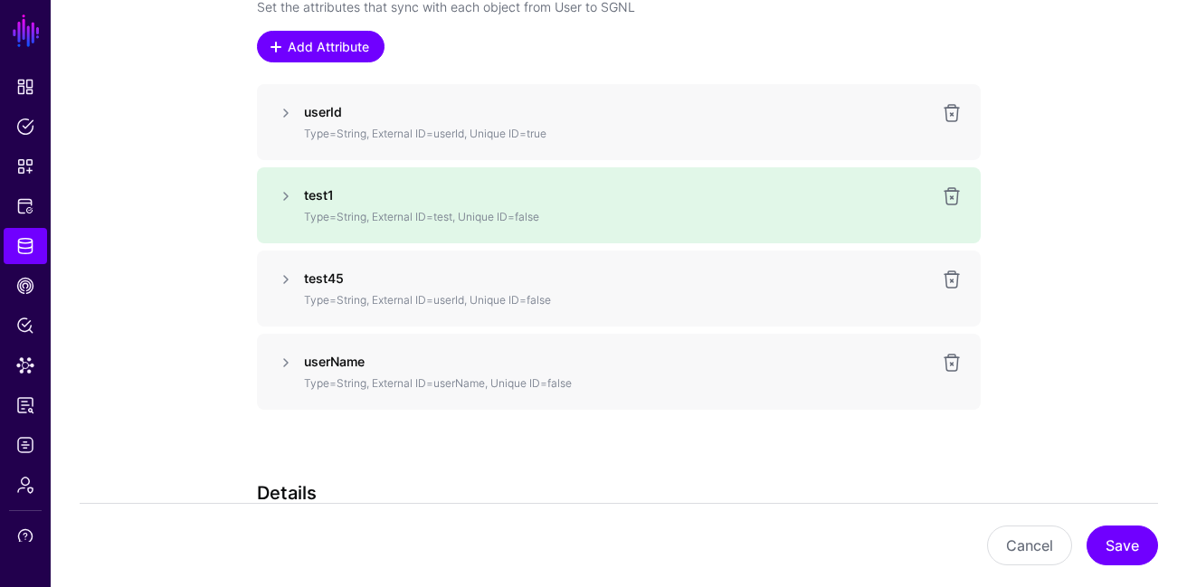
click at [329, 48] on span "Add Attribute" at bounding box center [329, 46] width 86 height 19
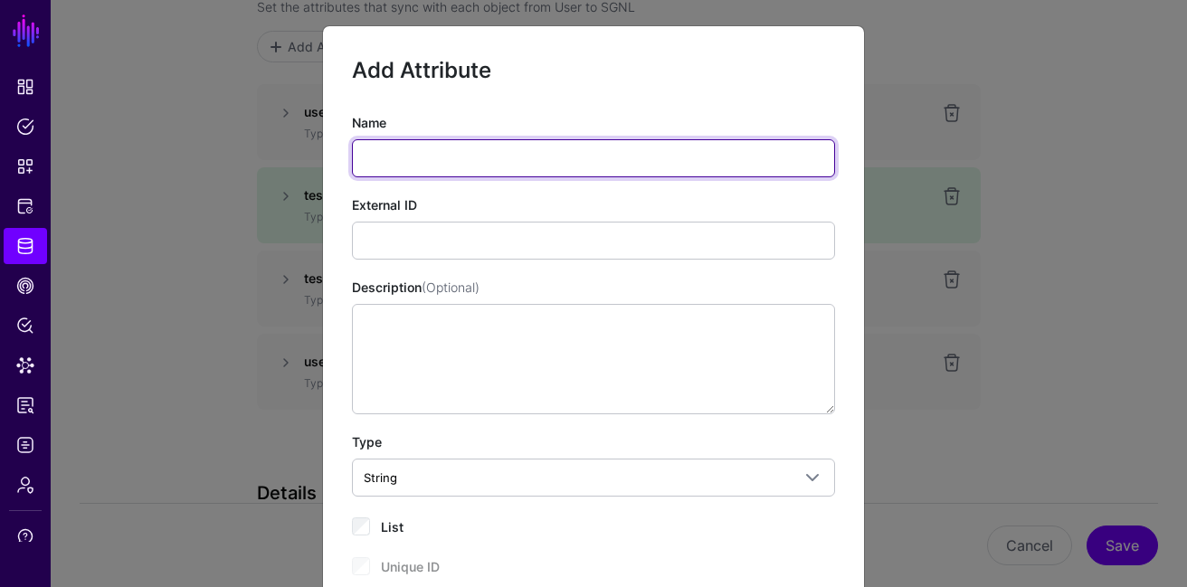
click at [482, 155] on input "Name" at bounding box center [593, 158] width 483 height 38
type input "*****"
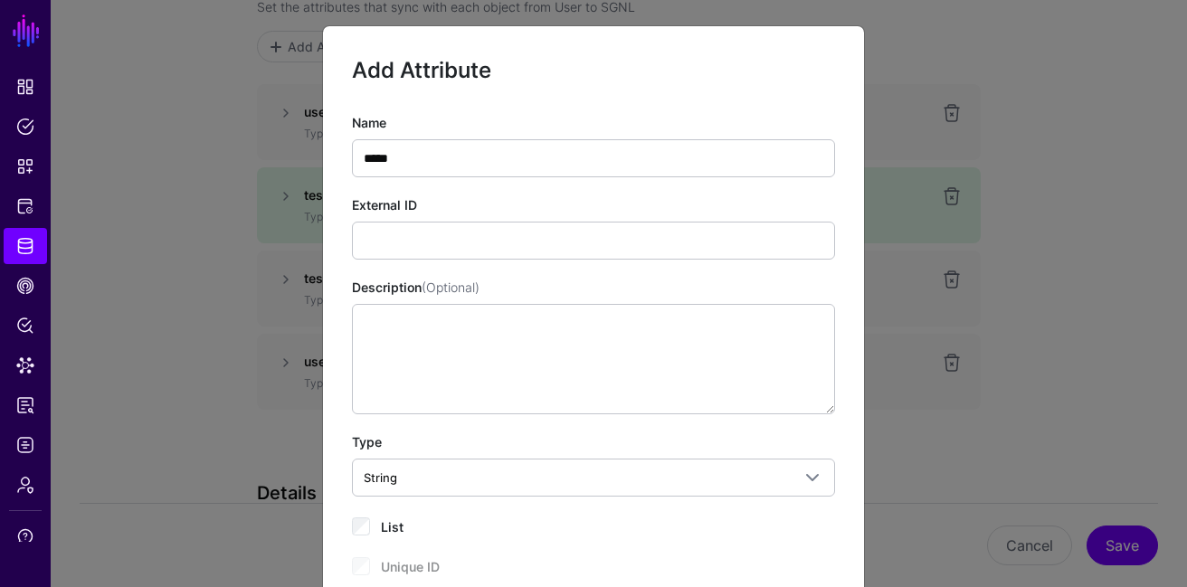
click at [447, 215] on div "External ID" at bounding box center [593, 227] width 483 height 64
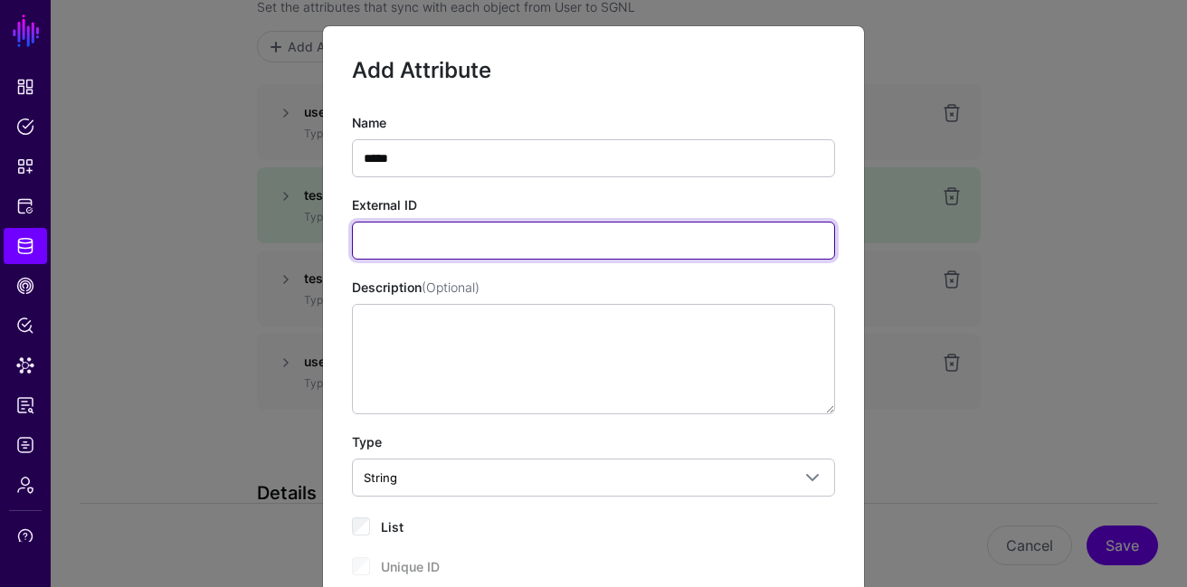
click at [447, 250] on input "External ID" at bounding box center [593, 241] width 483 height 38
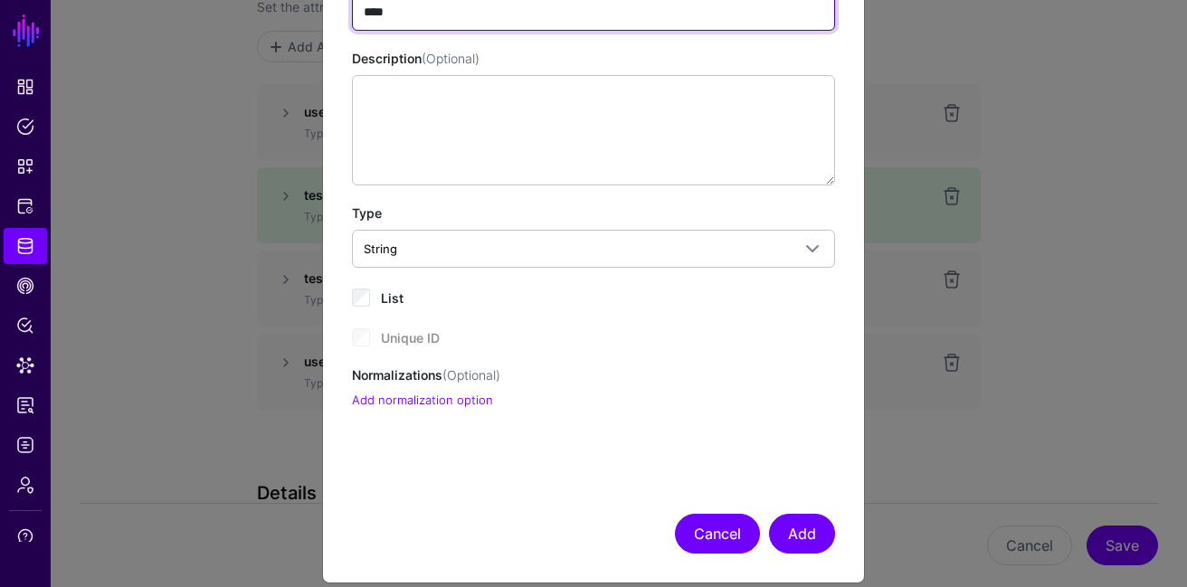
scroll to position [251, 0]
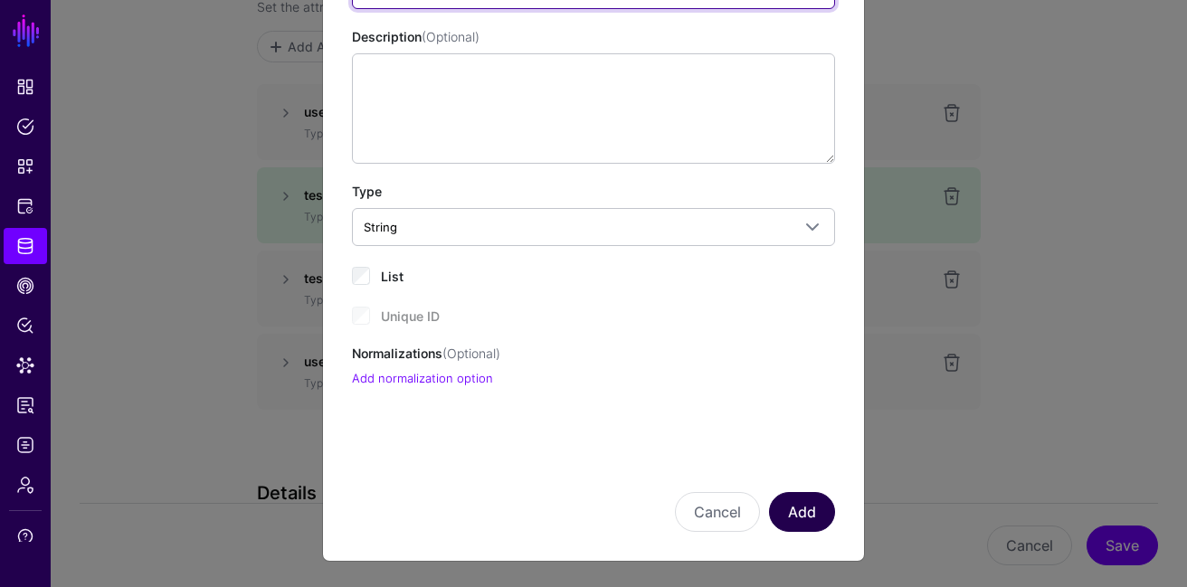
type input "****"
click at [774, 514] on button "Add" at bounding box center [802, 512] width 66 height 40
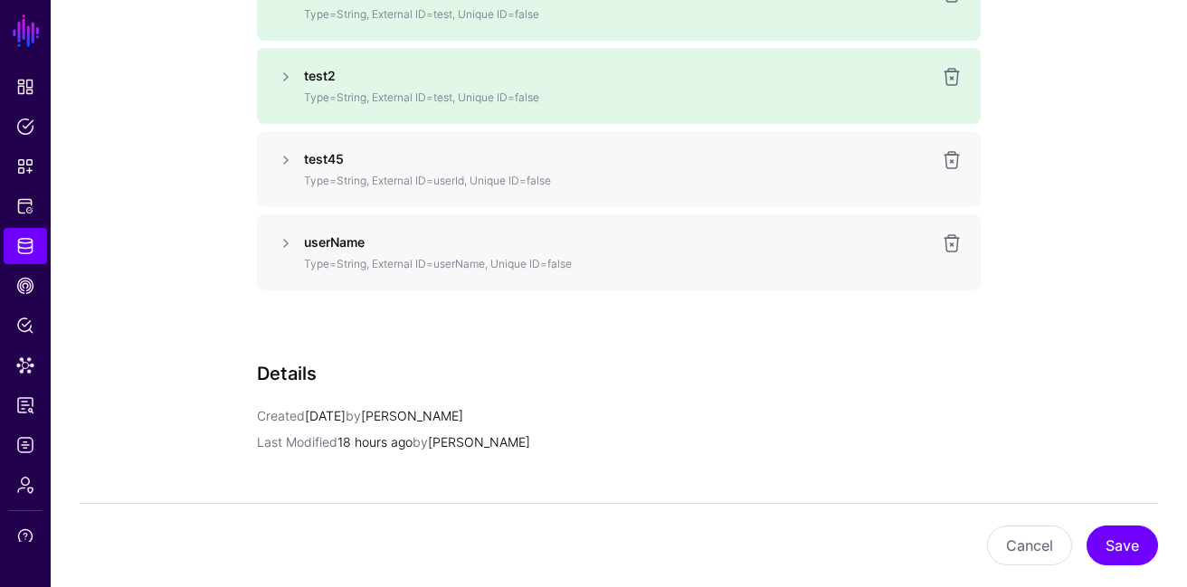
scroll to position [1450, 0]
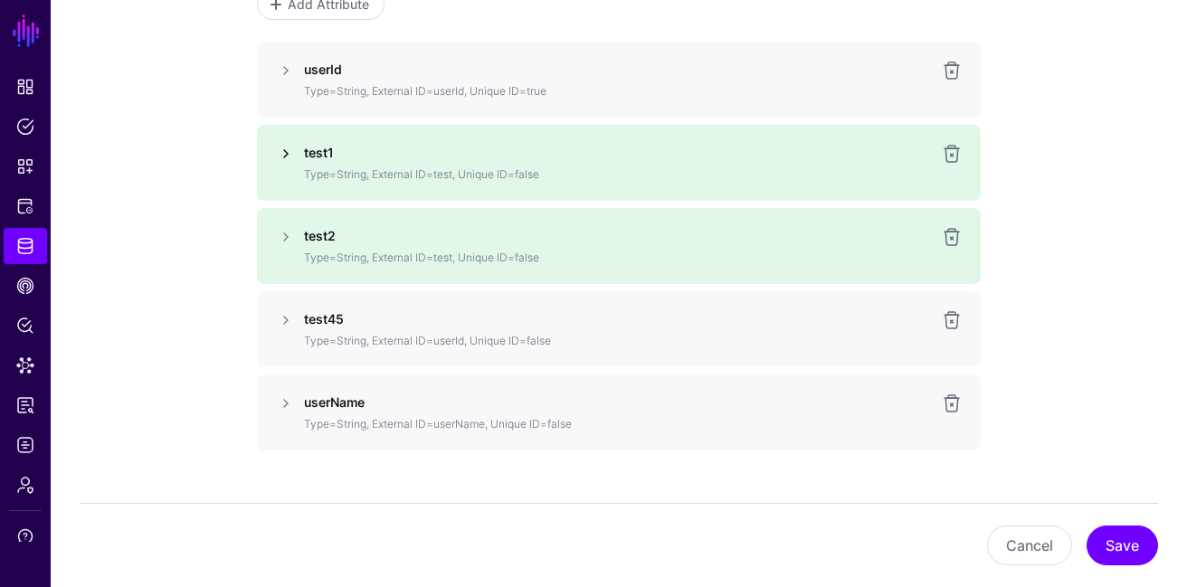
click at [279, 152] on link at bounding box center [286, 154] width 22 height 22
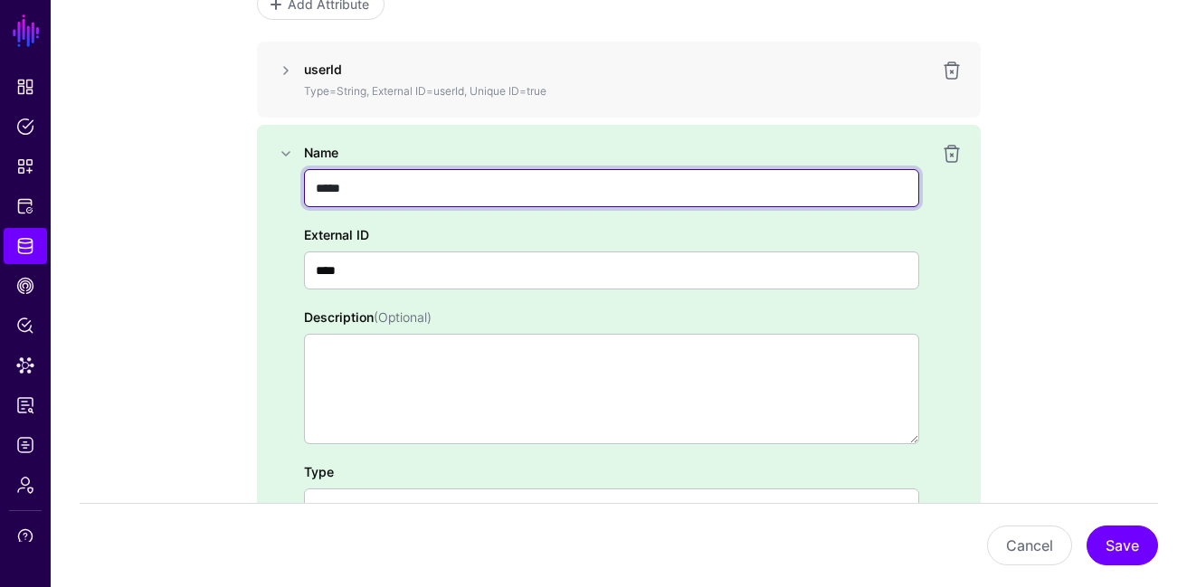
click at [412, 183] on input "*****" at bounding box center [611, 188] width 615 height 38
type input "********"
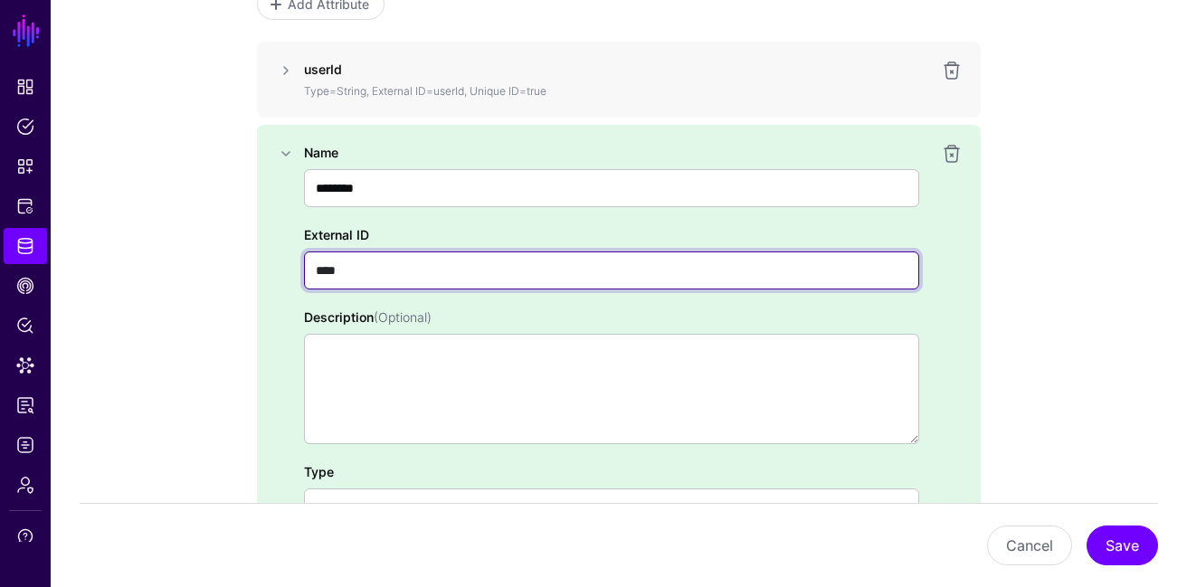
click at [415, 277] on input "****" at bounding box center [611, 270] width 615 height 38
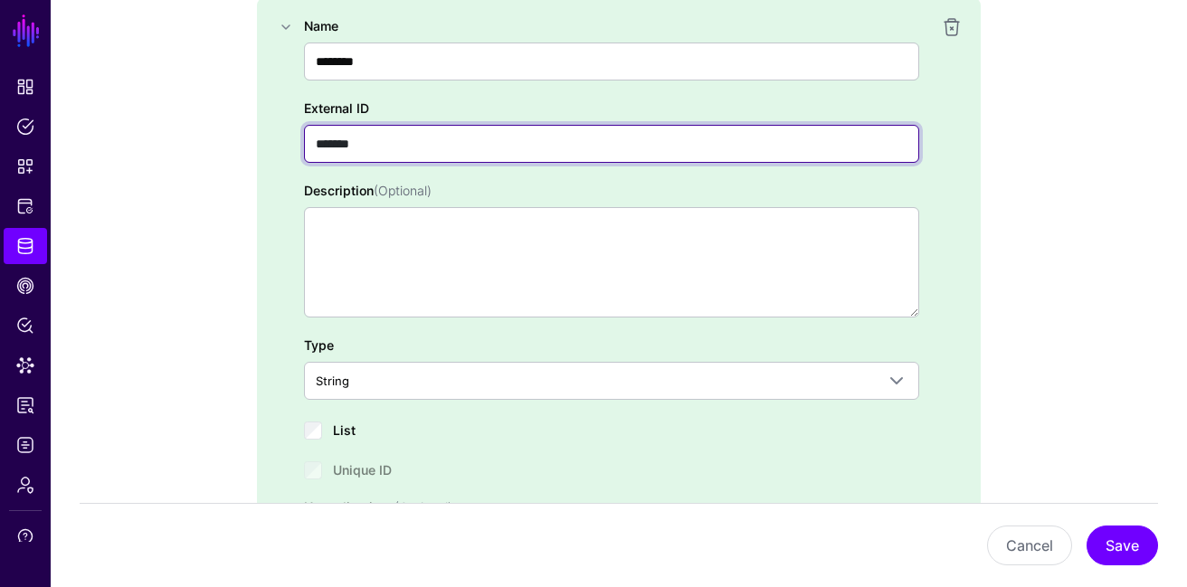
type input "*******"
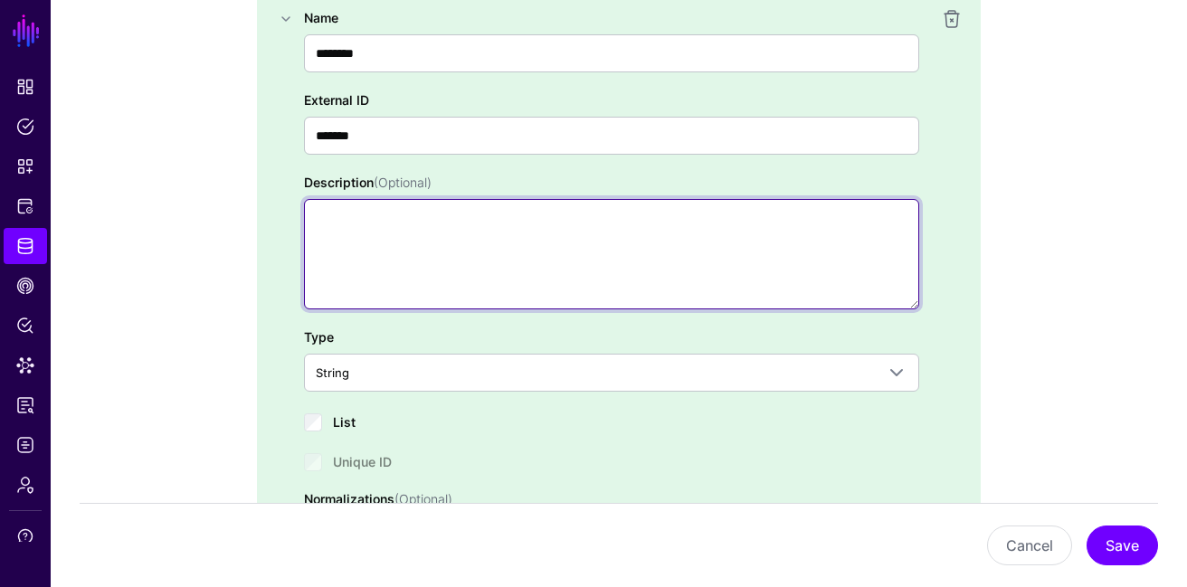
click at [417, 300] on textarea "Description (Optional)" at bounding box center [611, 254] width 615 height 110
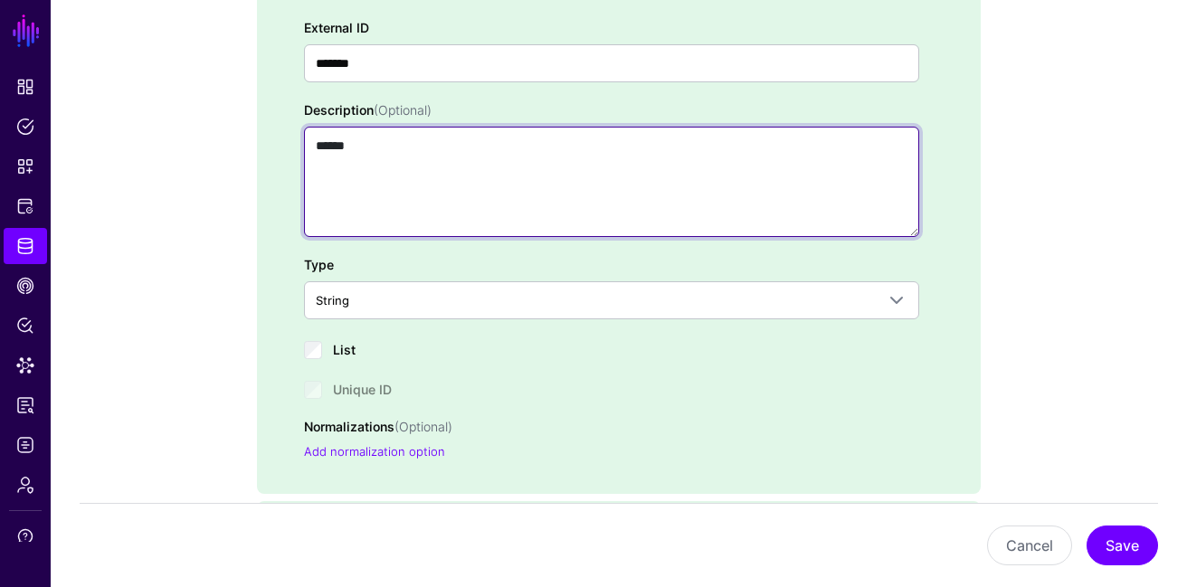
scroll to position [1766, 0]
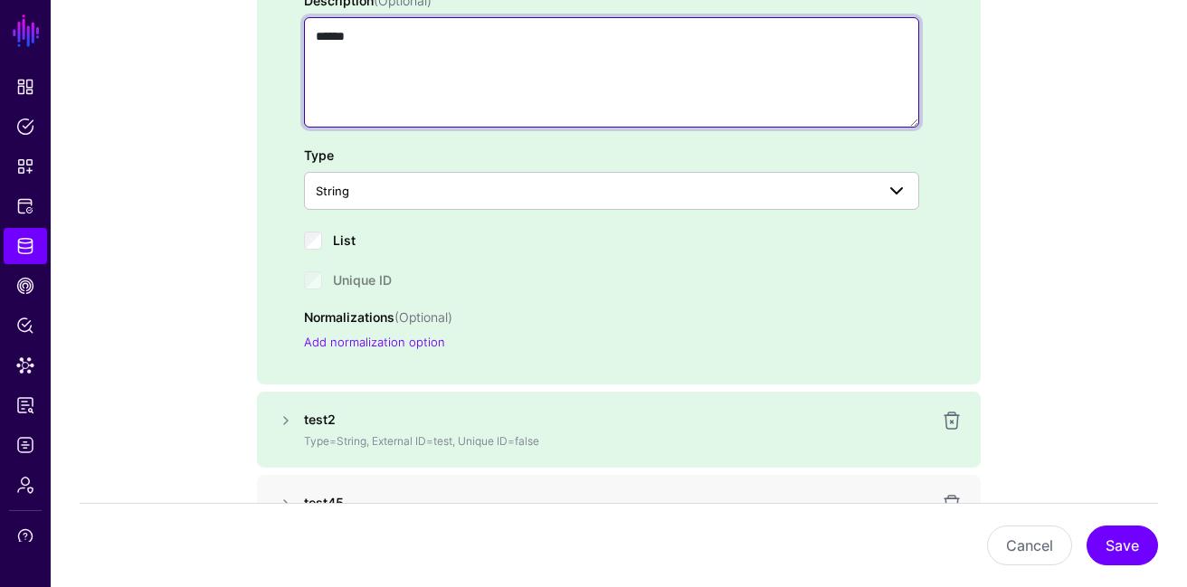
type textarea "******"
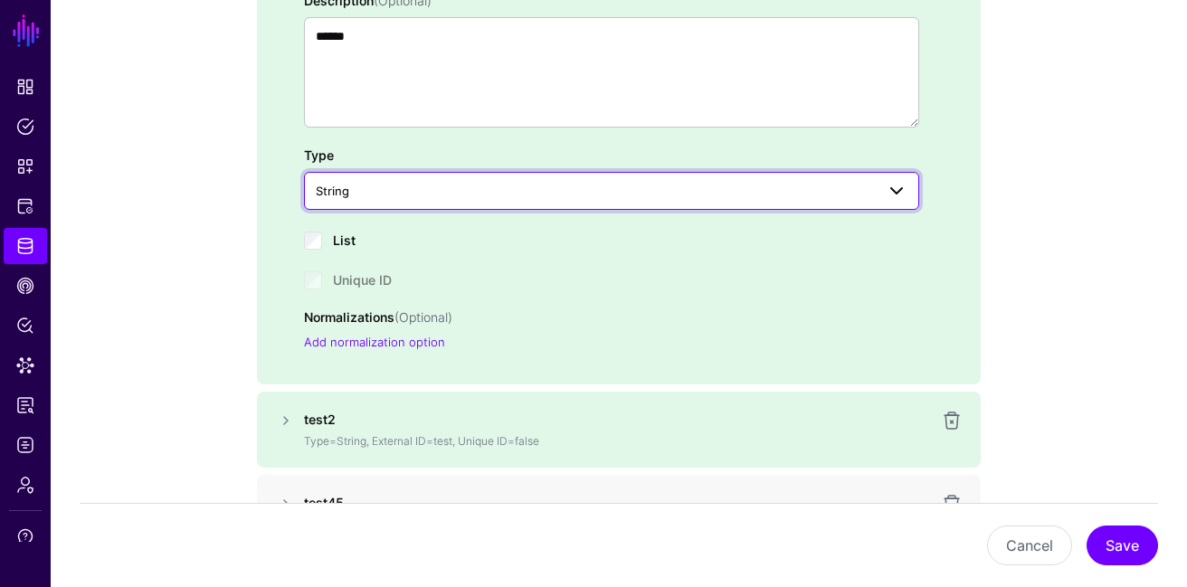
click at [463, 200] on span "String" at bounding box center [612, 191] width 592 height 22
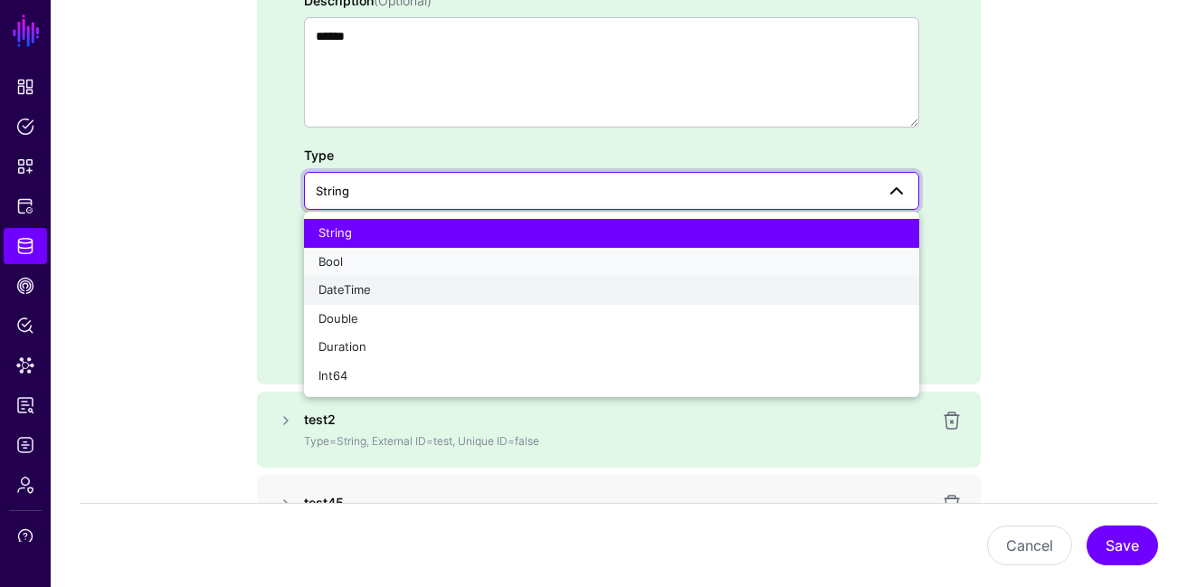
click at [458, 273] on ul "String Bool DateTime Double Duration Int64" at bounding box center [611, 304] width 615 height 171
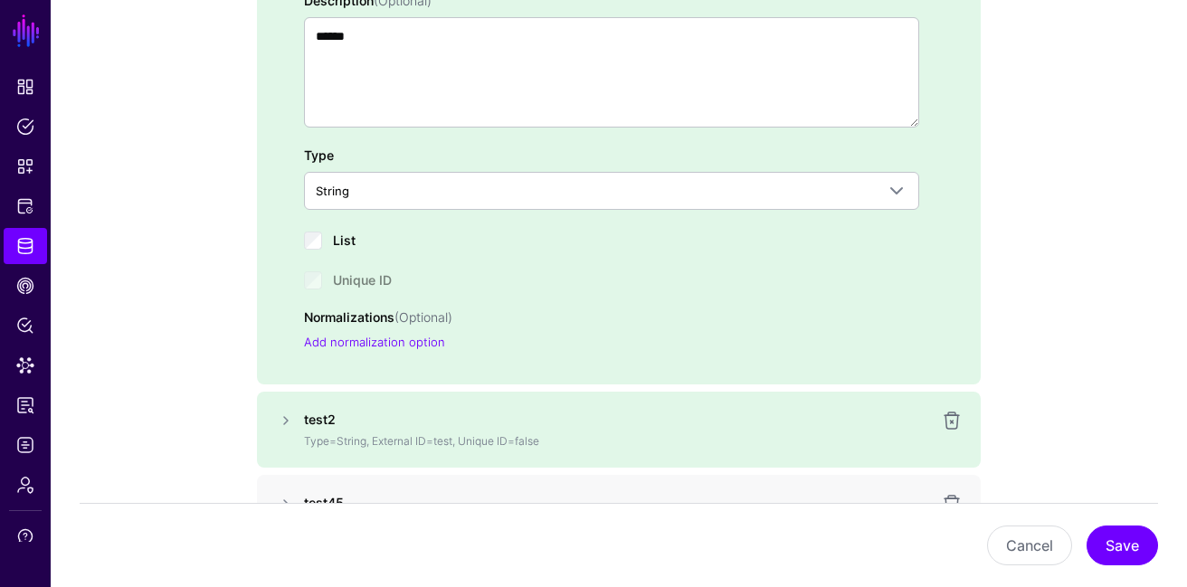
click at [458, 411] on p "test2" at bounding box center [604, 419] width 601 height 19
click at [285, 428] on link at bounding box center [286, 421] width 22 height 22
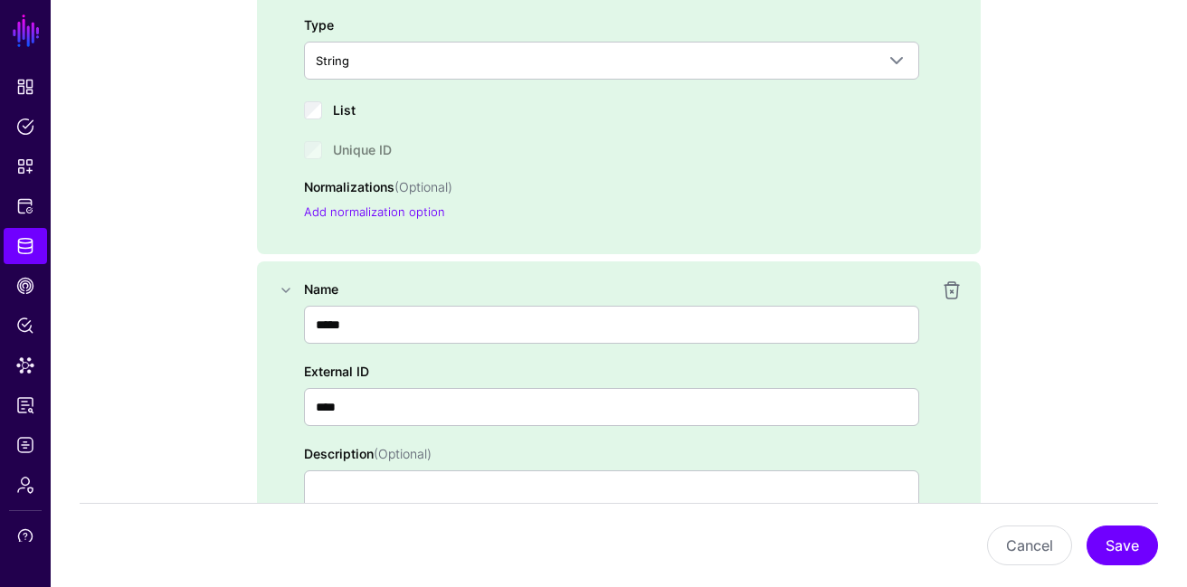
scroll to position [1921, 0]
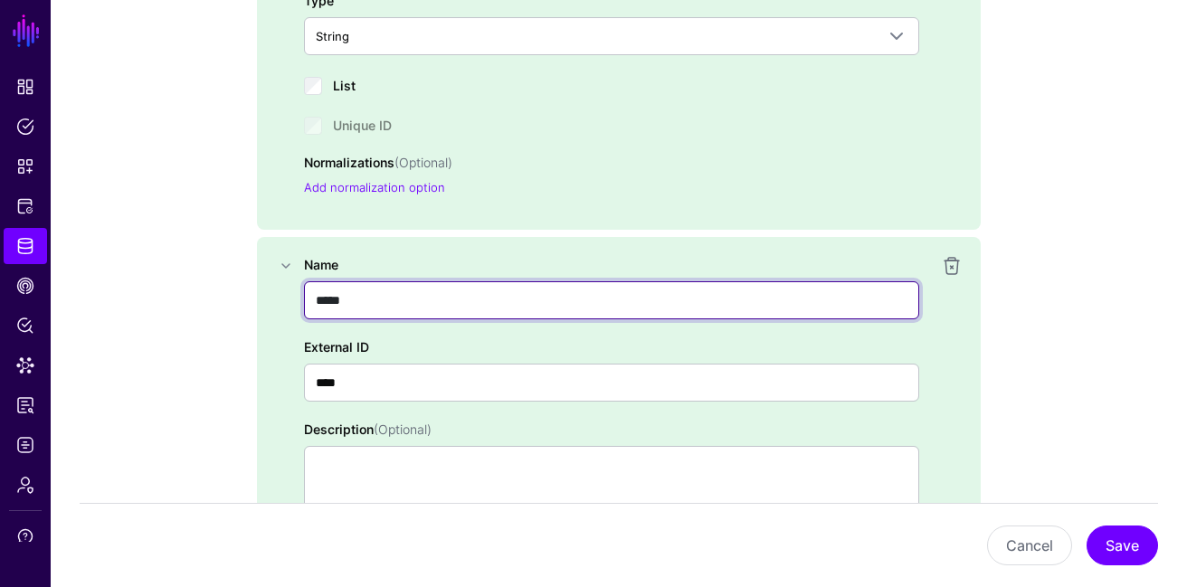
click at [450, 289] on input "*****" at bounding box center [611, 300] width 615 height 38
type input "********"
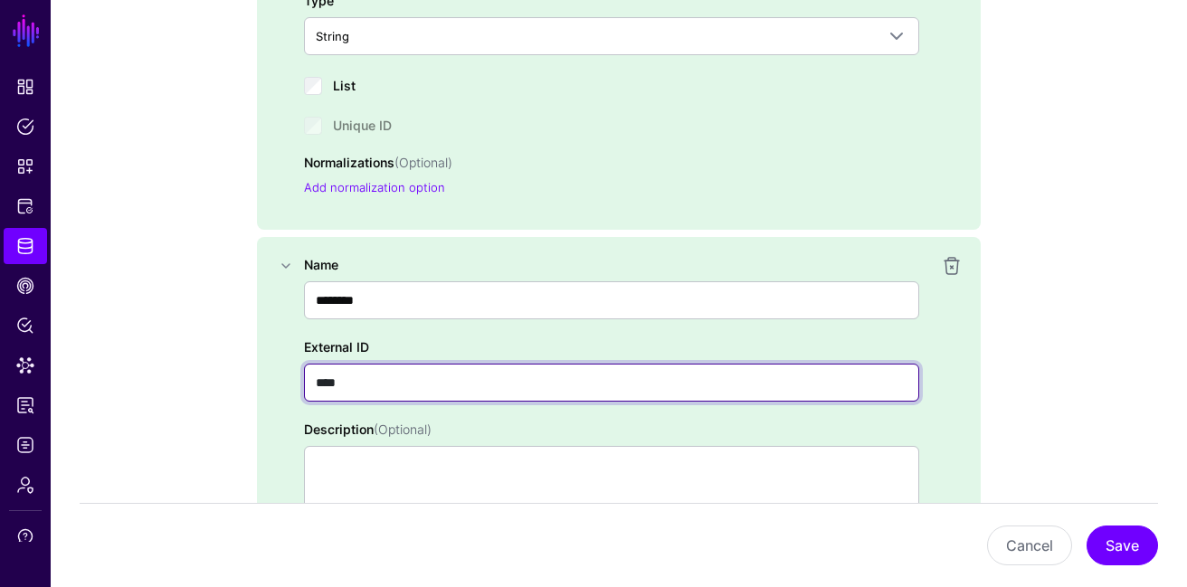
click at [446, 392] on input "****" at bounding box center [611, 383] width 615 height 38
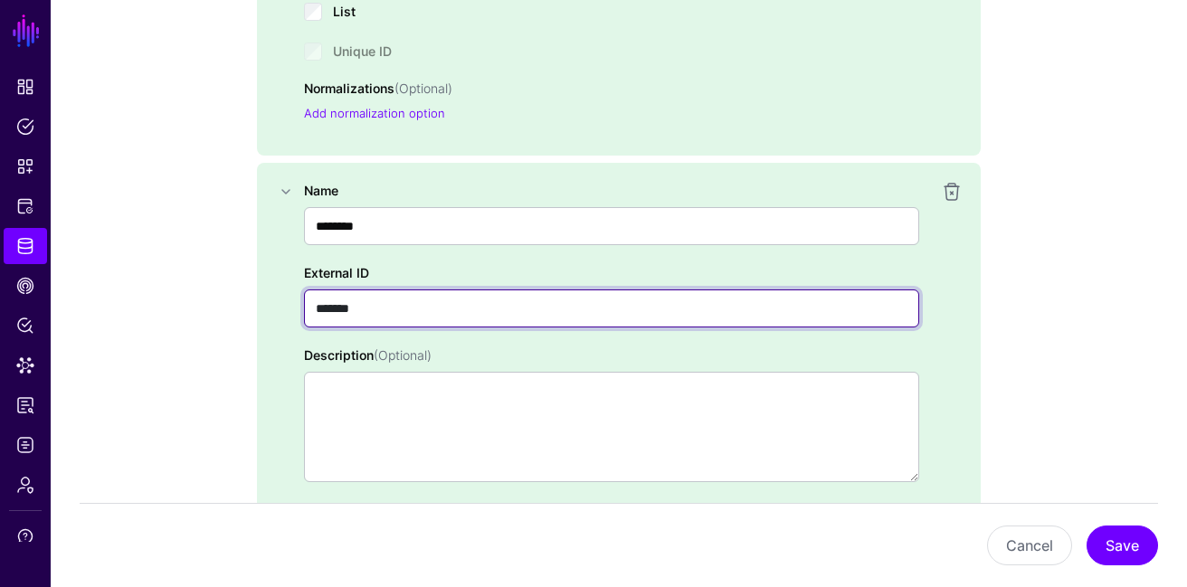
scroll to position [2148, 0]
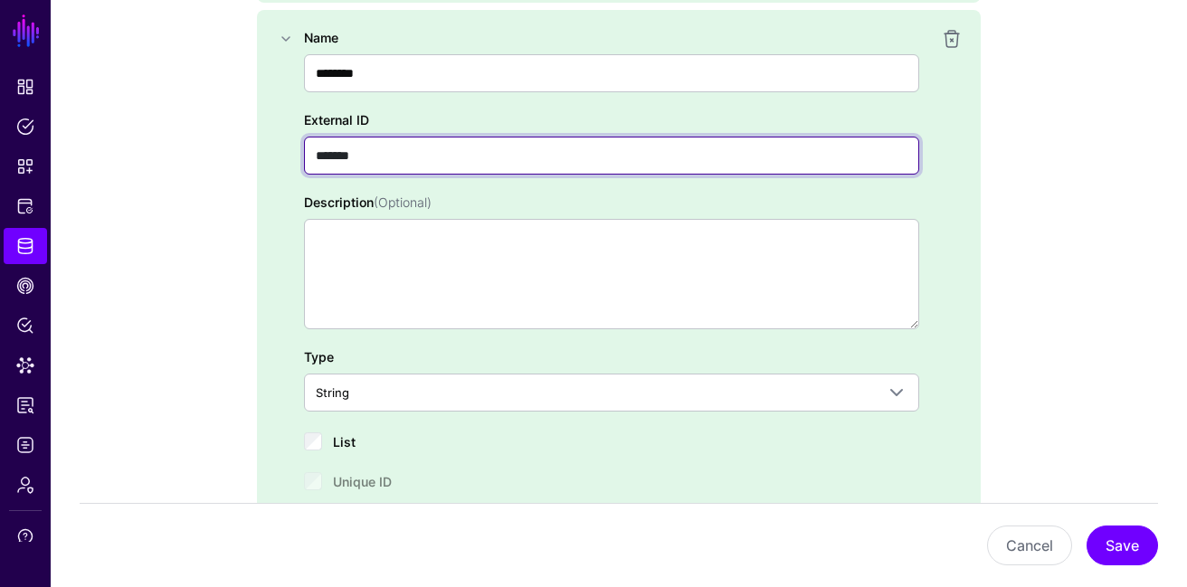
type input "*******"
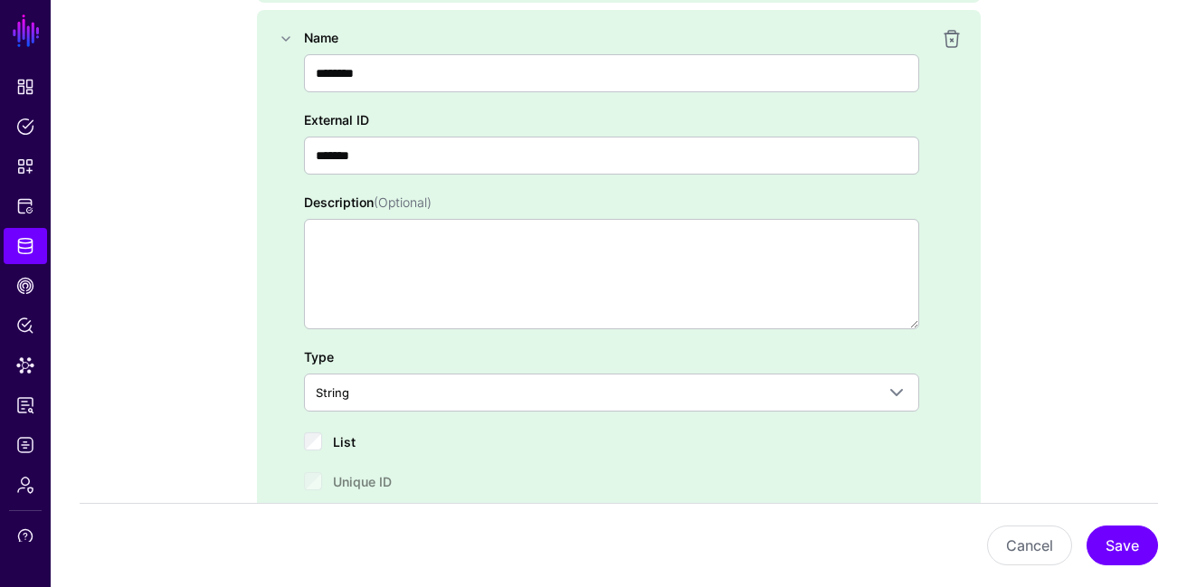
click at [521, 366] on div "Type String String Bool DateTime Double Duration Int64" at bounding box center [611, 379] width 615 height 64
